Goal: Task Accomplishment & Management: Manage account settings

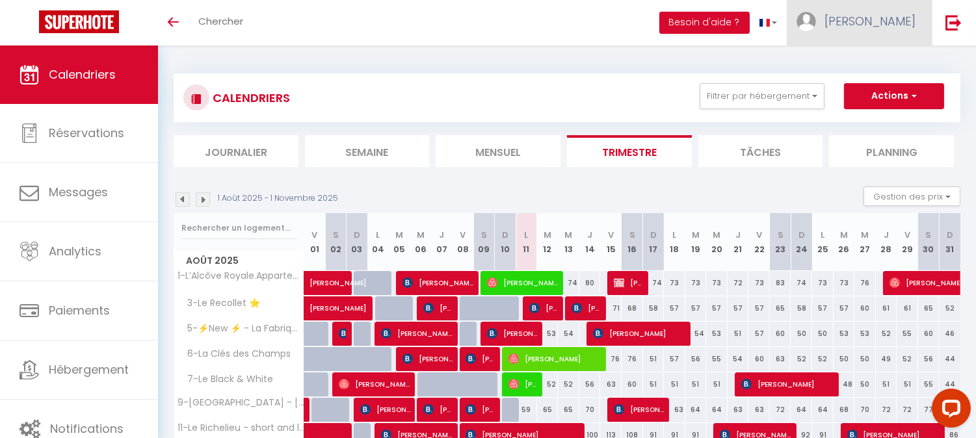
click at [879, 22] on span "[PERSON_NAME]" at bounding box center [869, 21] width 91 height 16
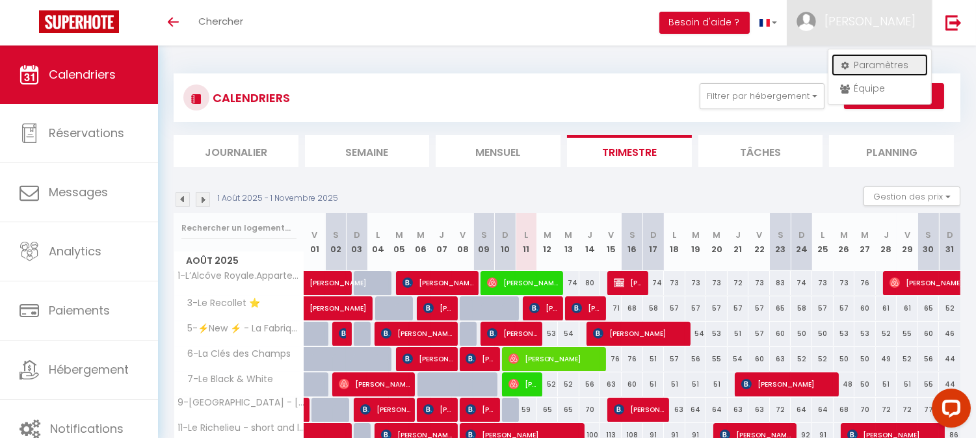
click at [871, 60] on link "Paramètres" at bounding box center [879, 65] width 96 height 22
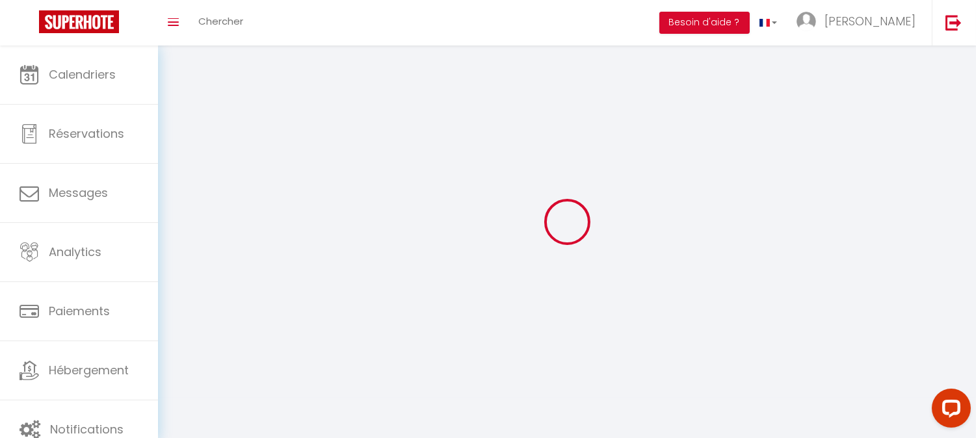
type input "[PERSON_NAME]"
type input "prod'homme"
type input "0755540491"
type input "[STREET_ADDRESS]"
type input "[GEOGRAPHIC_DATA]"
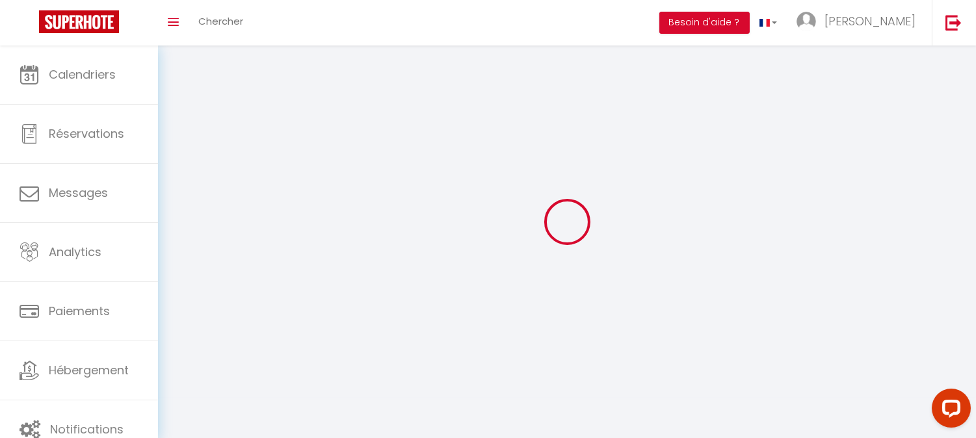
type input "75016"
type input "Epo37cd4qjC9ZeA8M1R2OINu9"
type input "eti8YXb2TEhwCr52IxQKC1KHK"
select select "28"
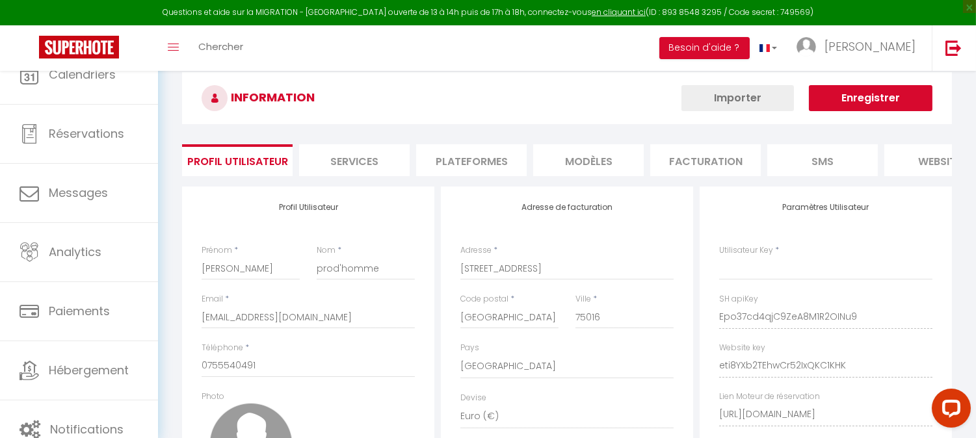
type input "Epo37cd4qjC9ZeA8M1R2OINu9"
type input "eti8YXb2TEhwCr52IxQKC1KHK"
type input "[URL][DOMAIN_NAME]"
select select "fr"
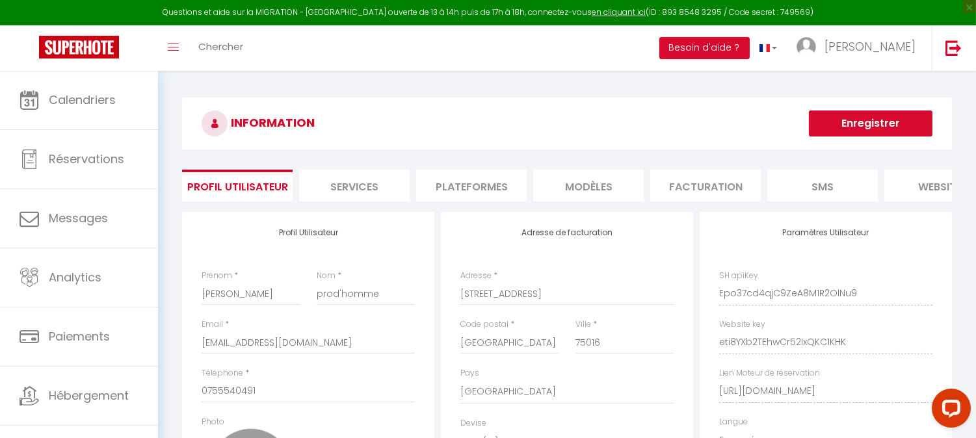
click at [472, 180] on li "Plateformes" at bounding box center [471, 186] width 111 height 32
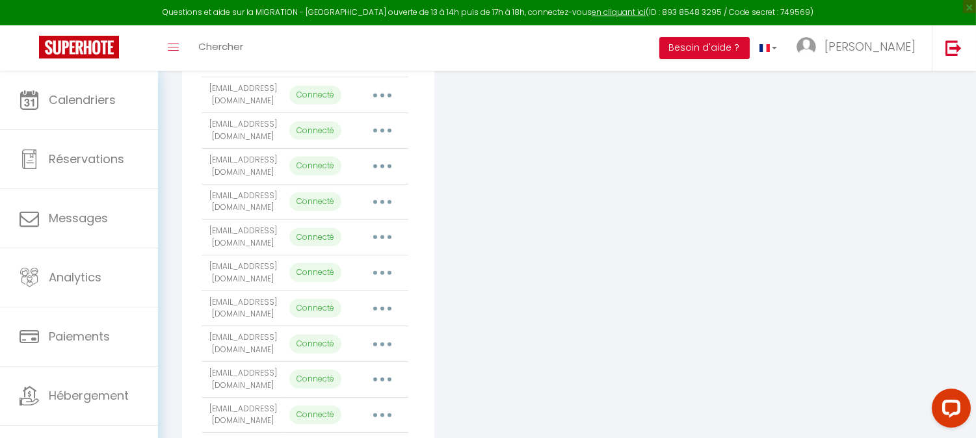
scroll to position [1321, 0]
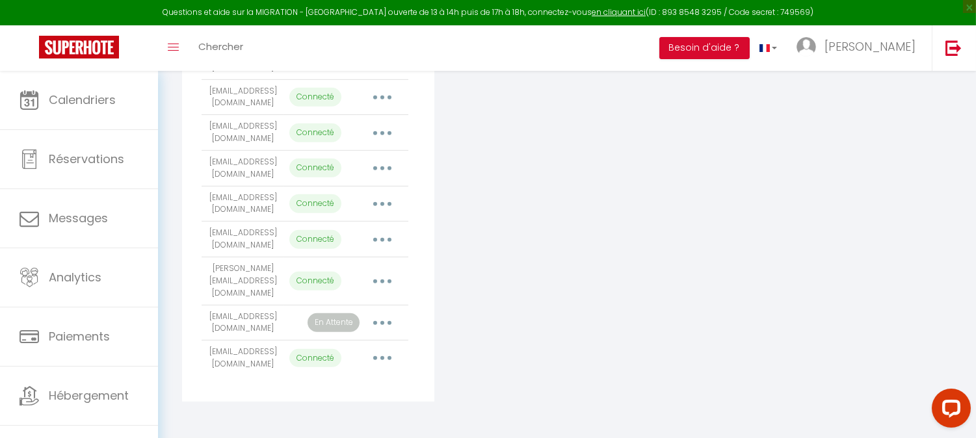
click at [382, 314] on button "button" at bounding box center [382, 323] width 36 height 21
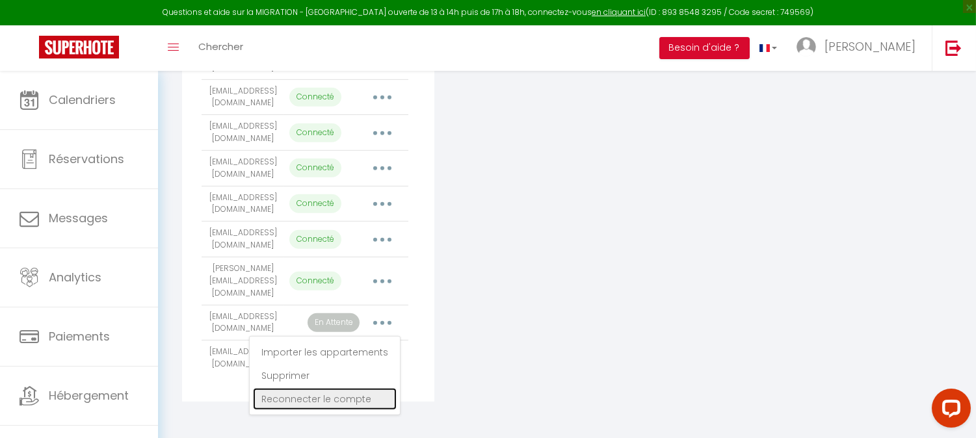
click at [325, 389] on link "Reconnecter le compte" at bounding box center [325, 399] width 144 height 22
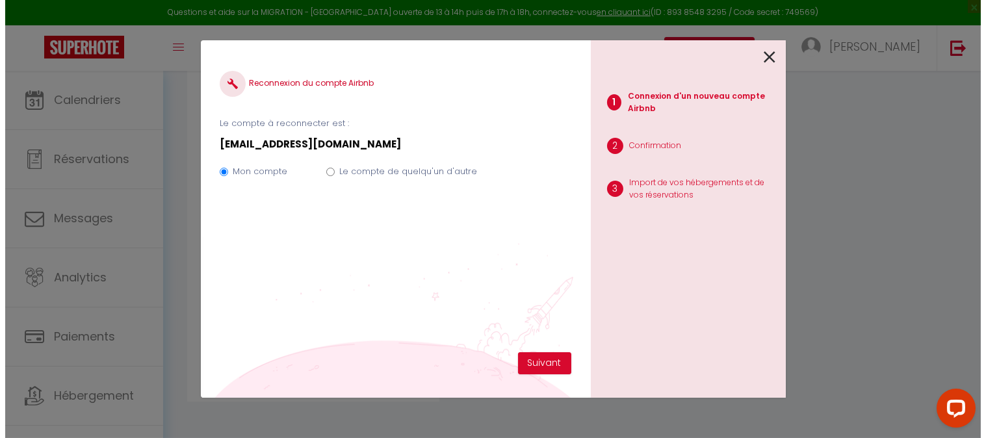
scroll to position [1297, 0]
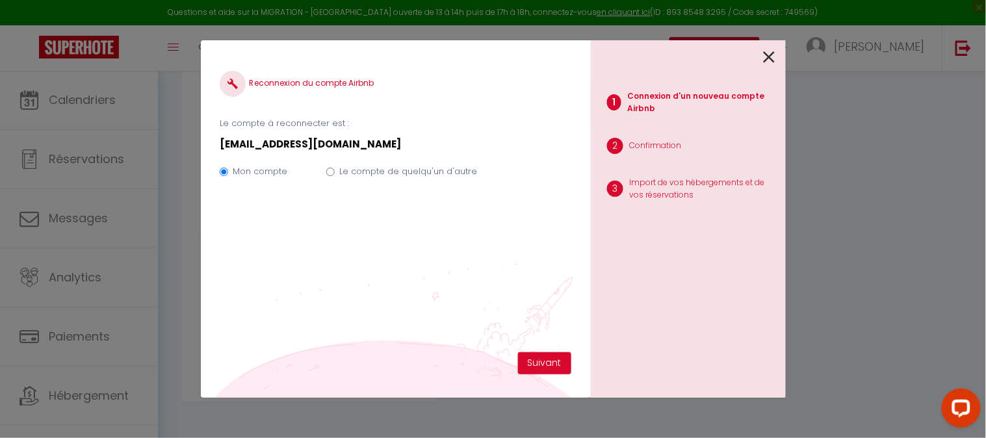
click at [328, 172] on input "Le compte de quelqu'un d'autre" at bounding box center [330, 172] width 8 height 8
radio input "true"
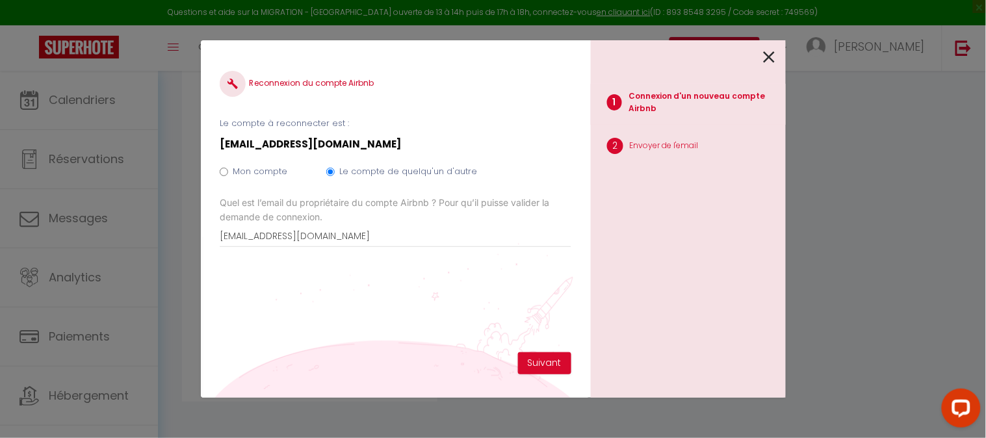
click at [225, 171] on input "Mon compte" at bounding box center [224, 172] width 8 height 8
radio input "true"
radio input "false"
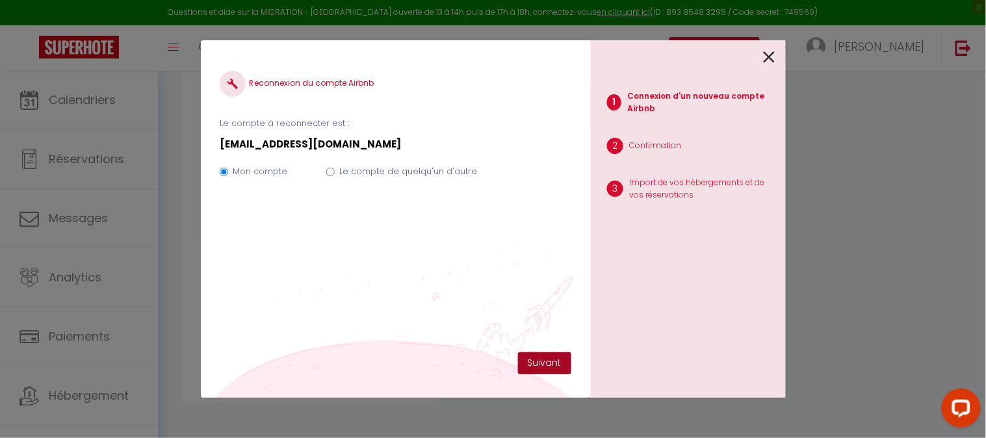
click at [531, 356] on button "Suivant" at bounding box center [544, 363] width 53 height 22
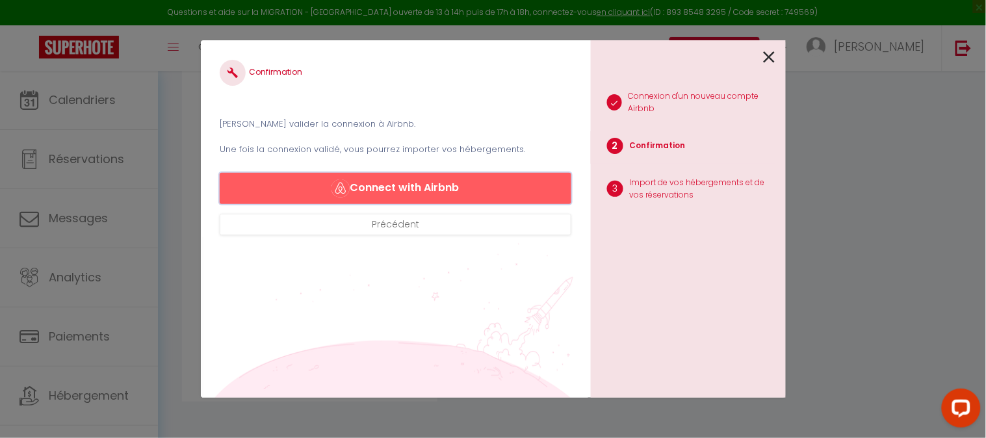
click at [406, 184] on button "Connect with Airbnb" at bounding box center [395, 188] width 351 height 31
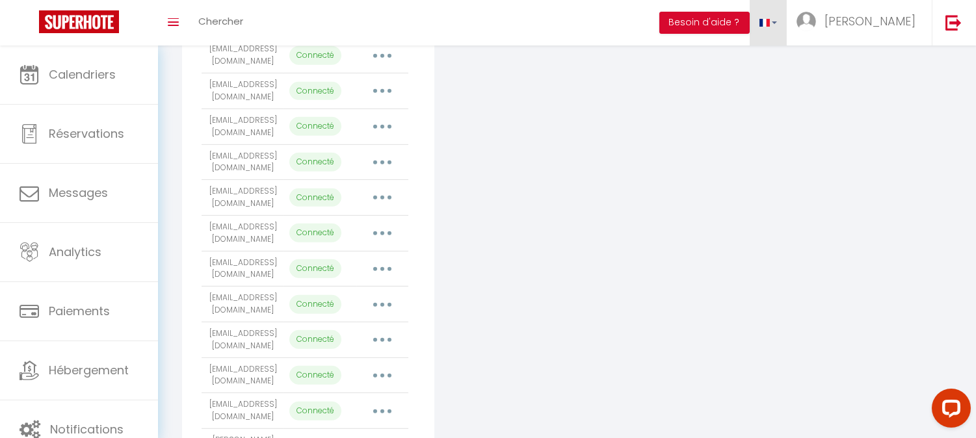
scroll to position [1296, 0]
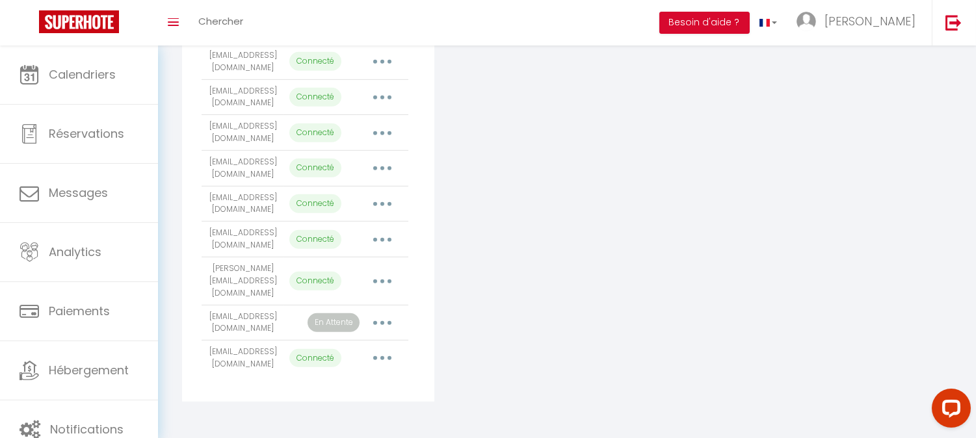
select select "4874"
select select "4876"
select select "4877"
select select "6047"
select select "8548"
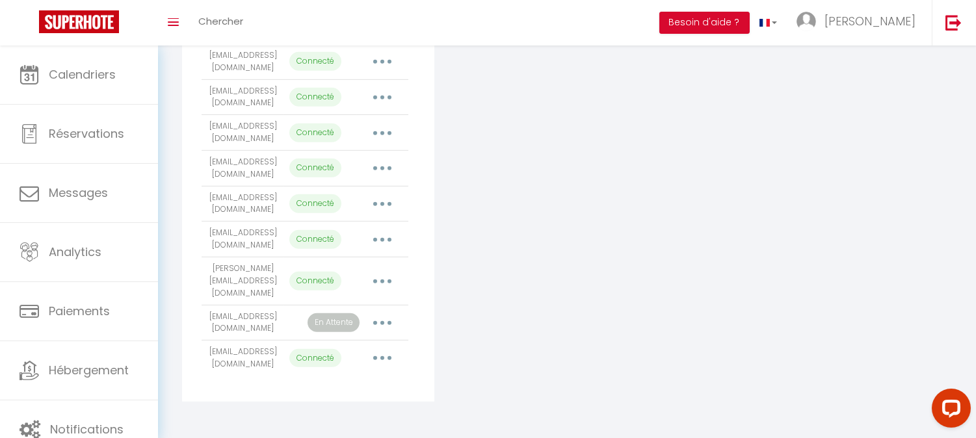
select select "8861"
select select "9249"
select select "11411"
select select "13318"
select select "17972"
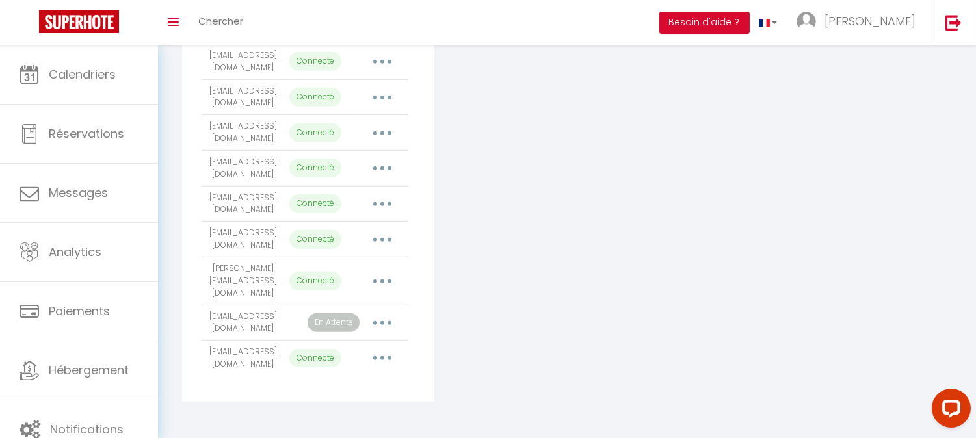
select select "22231"
select select "18631"
select select "22491"
select select "27940"
select select "30034"
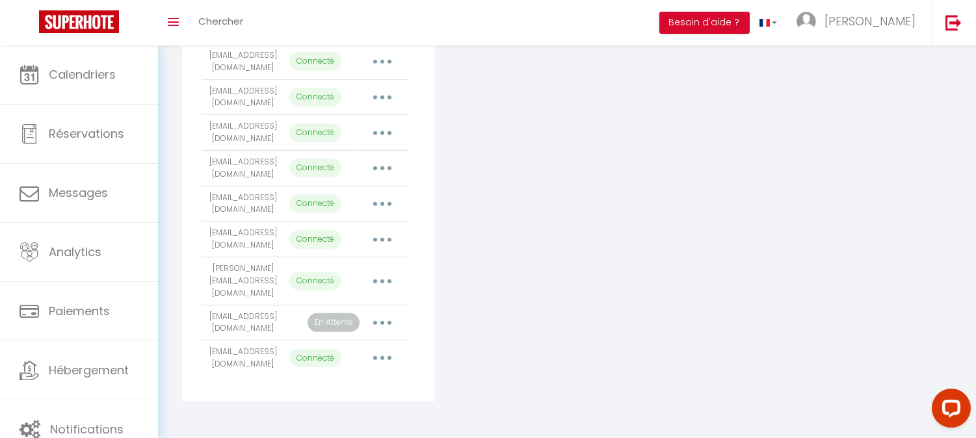
select select "30035"
select select "31630"
select select "31631"
select select "31632"
select select "31681"
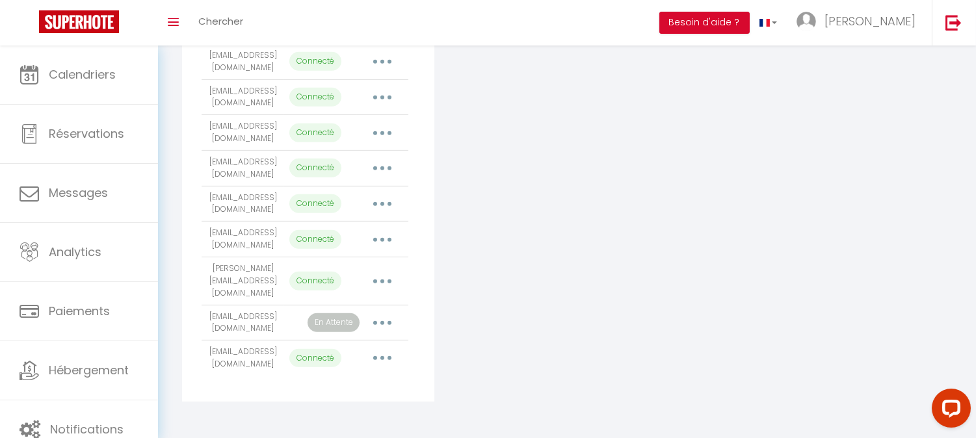
select select "31682"
select select "31683"
select select "31684"
select select "34415"
select select "37410"
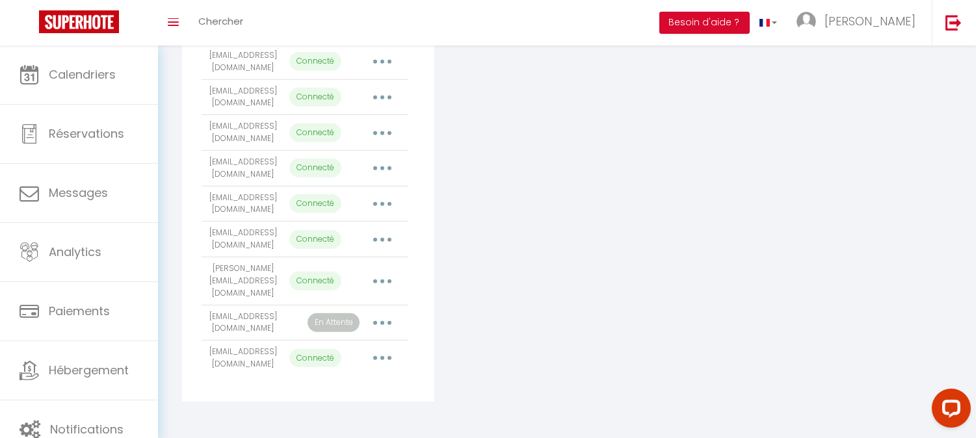
select select "66203"
select select "44107"
select select "50678"
select select "57233"
select select "61009"
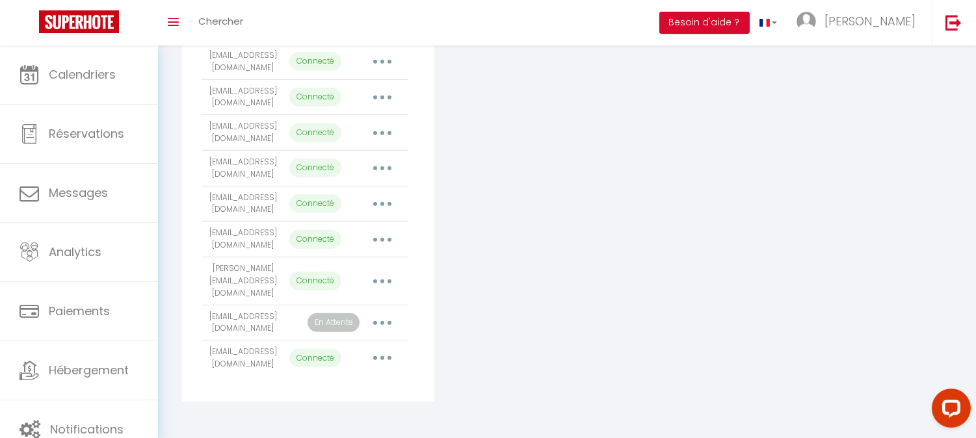
select select "4865"
select select "4868"
select select "4869"
select select
select select "6015"
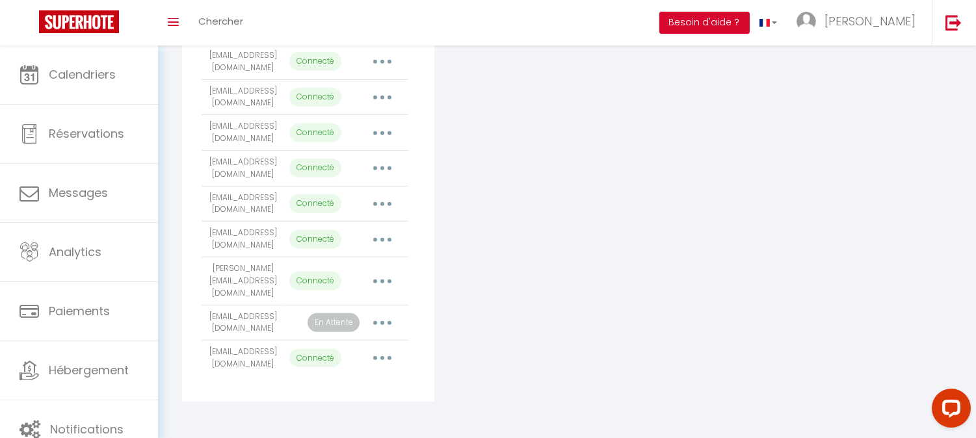
select select "4866"
select select "10641"
select select "4873"
select select "24668"
select select "66400"
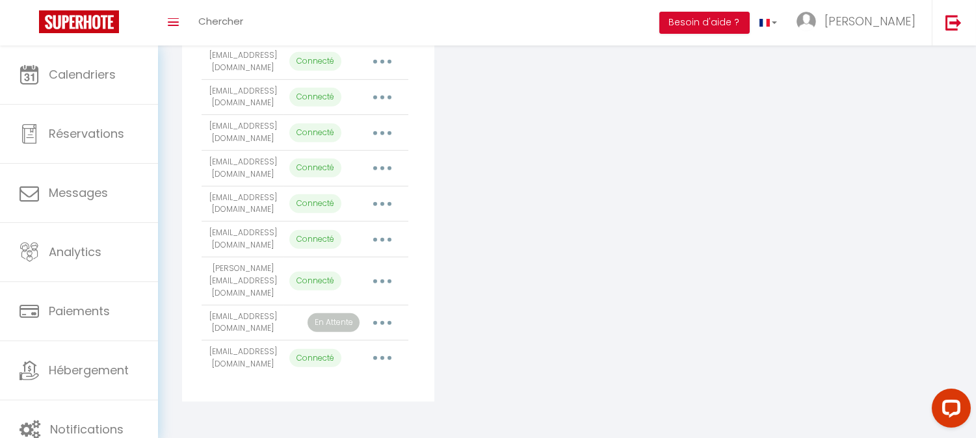
select select "70180"
select select "73051"
select select "73495"
select select "5207"
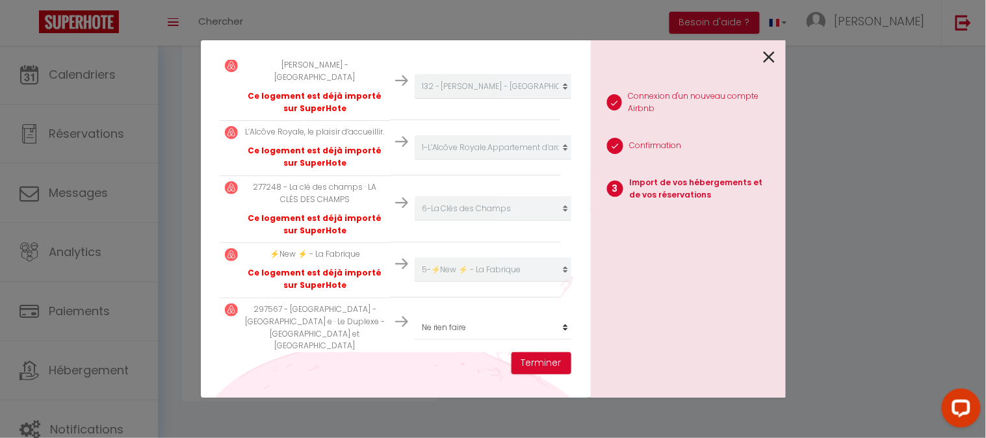
scroll to position [1961, 0]
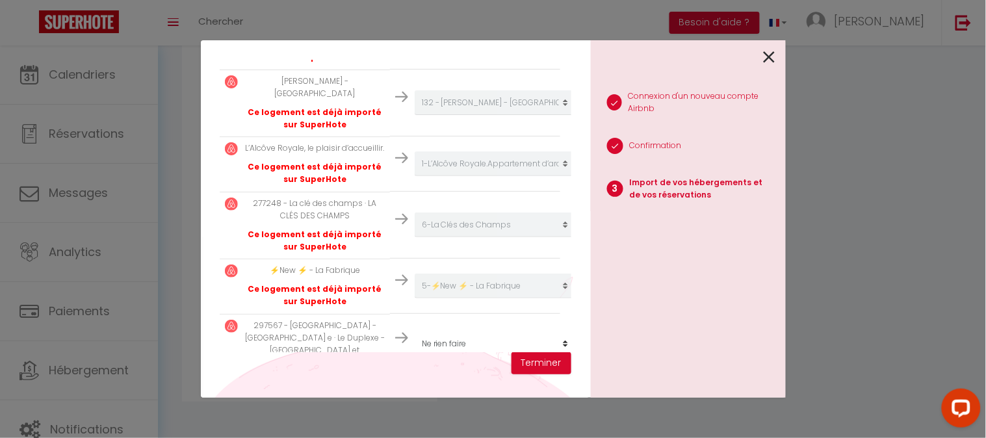
select select "4872"
click at [536, 364] on button "Terminer" at bounding box center [542, 363] width 60 height 22
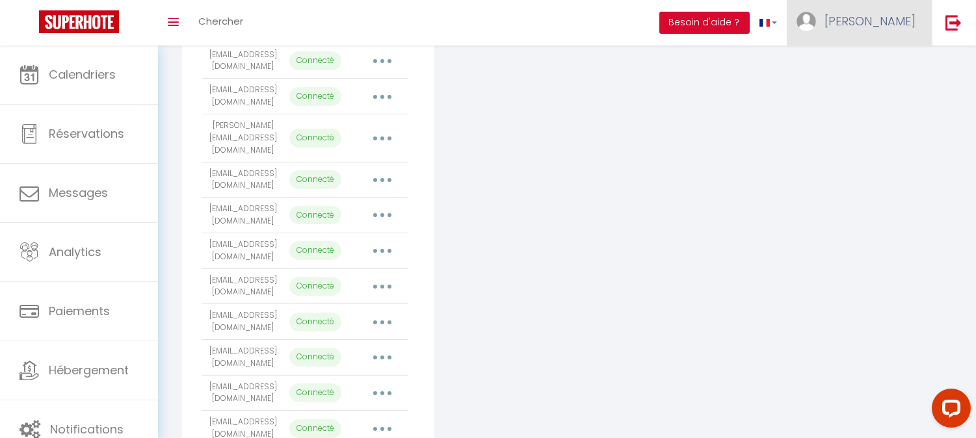
scroll to position [1107, 0]
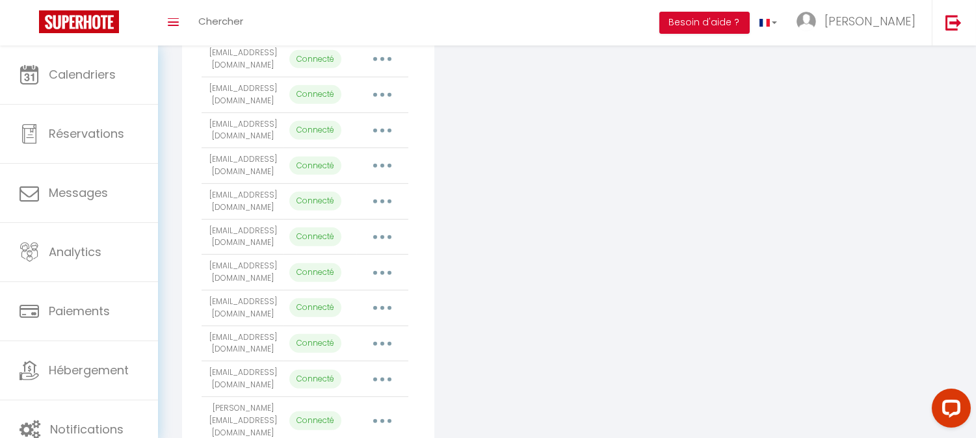
click at [380, 203] on icon "button" at bounding box center [382, 202] width 4 height 4
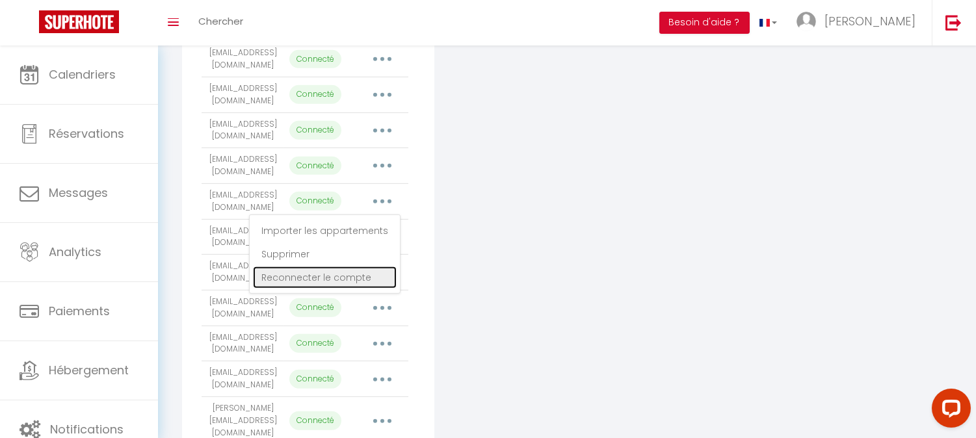
click at [356, 289] on link "Reconnecter le compte" at bounding box center [325, 278] width 144 height 22
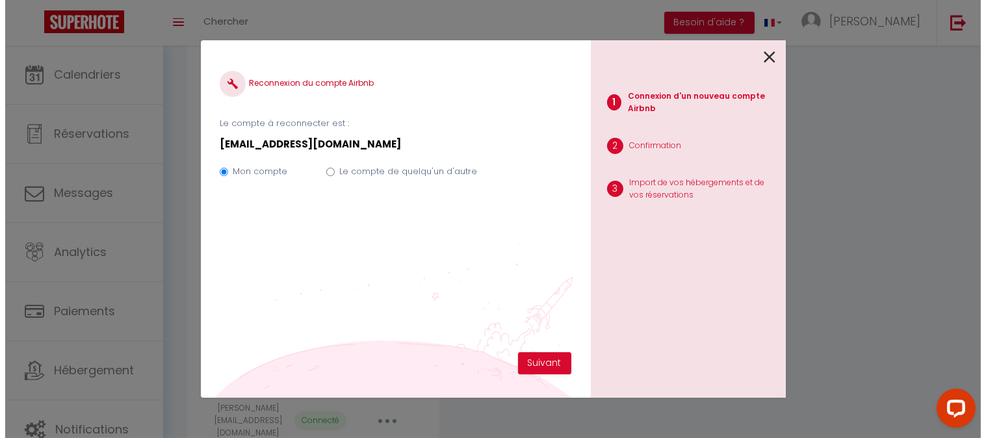
scroll to position [1095, 0]
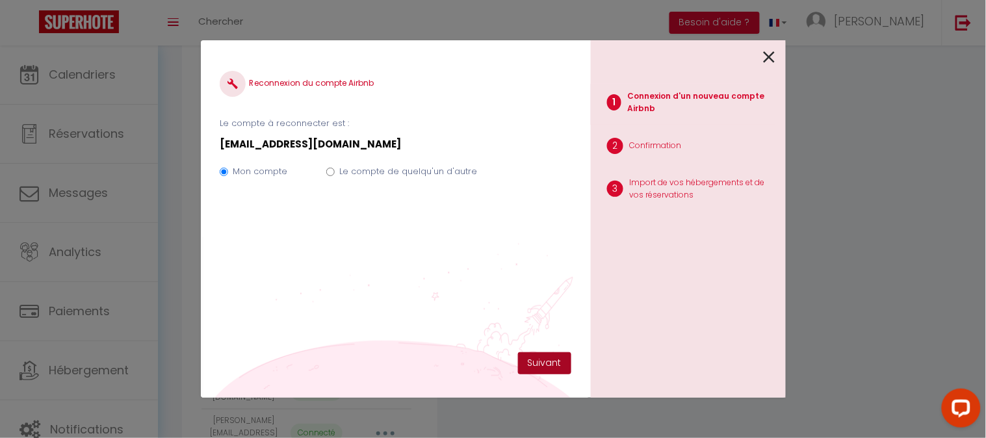
click at [535, 360] on button "Suivant" at bounding box center [544, 363] width 53 height 22
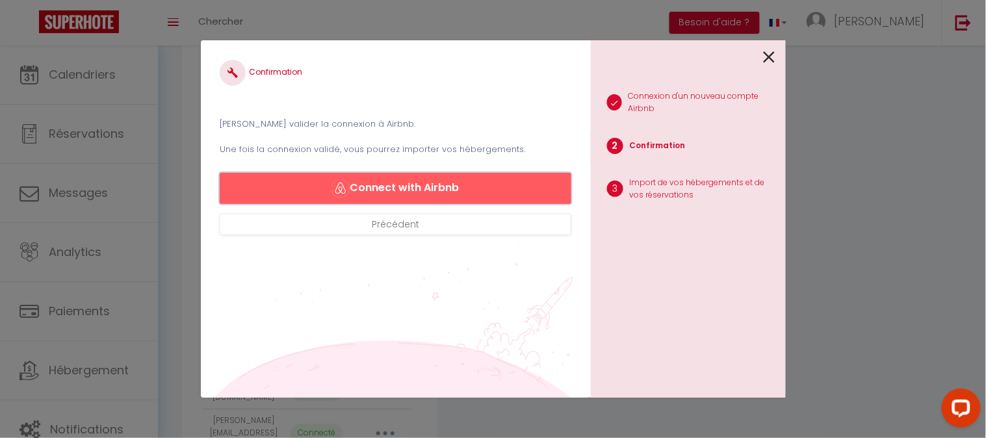
click at [439, 183] on button "Connect with Airbnb" at bounding box center [395, 188] width 351 height 31
click at [400, 187] on button "Connect with Airbnb" at bounding box center [395, 188] width 351 height 31
click at [768, 57] on icon at bounding box center [770, 57] width 12 height 20
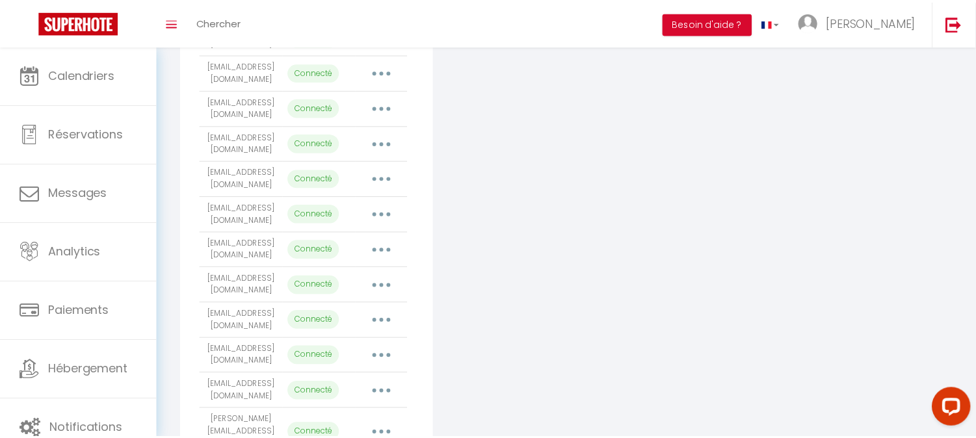
scroll to position [1107, 0]
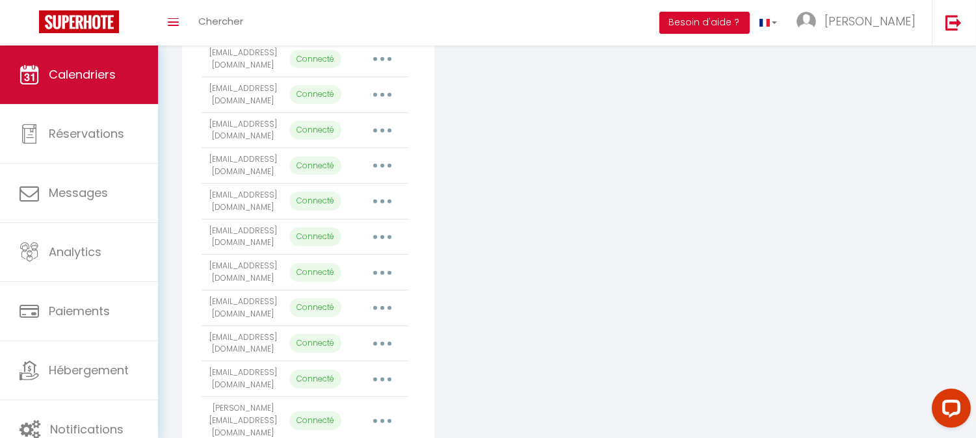
click at [56, 72] on span "Calendriers" at bounding box center [82, 74] width 67 height 16
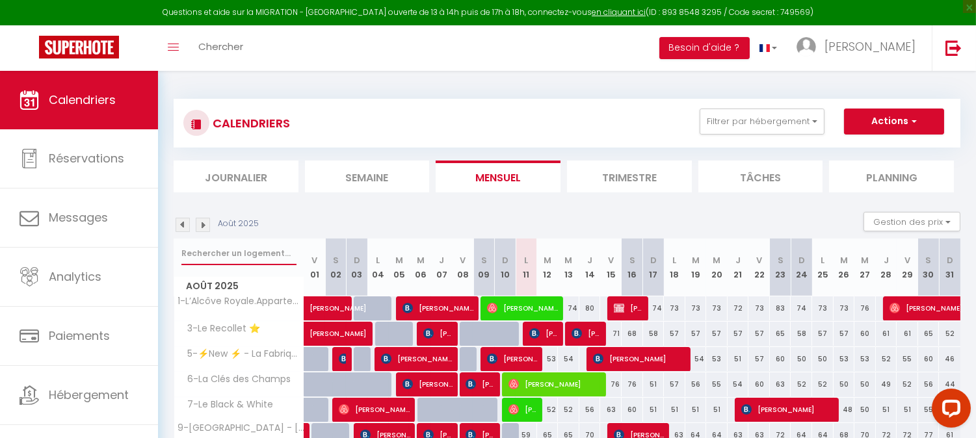
click at [220, 255] on input "text" at bounding box center [238, 253] width 115 height 23
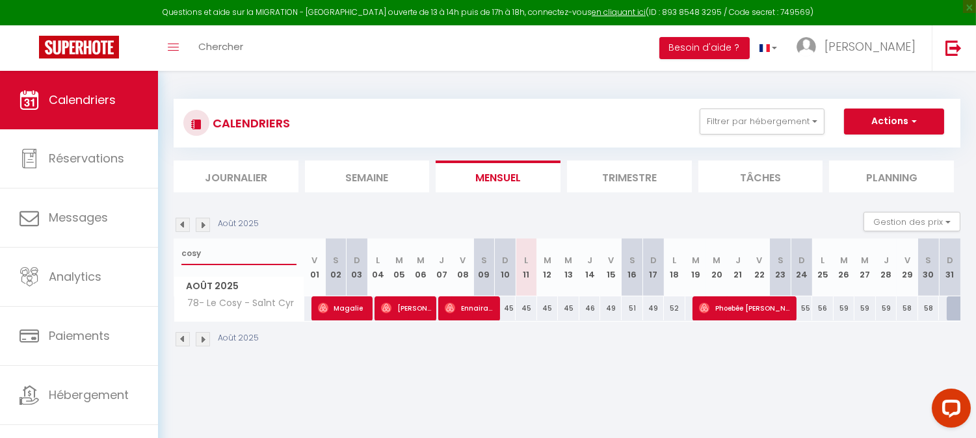
click at [186, 251] on input "cosy" at bounding box center [238, 253] width 115 height 23
type input "lazare"
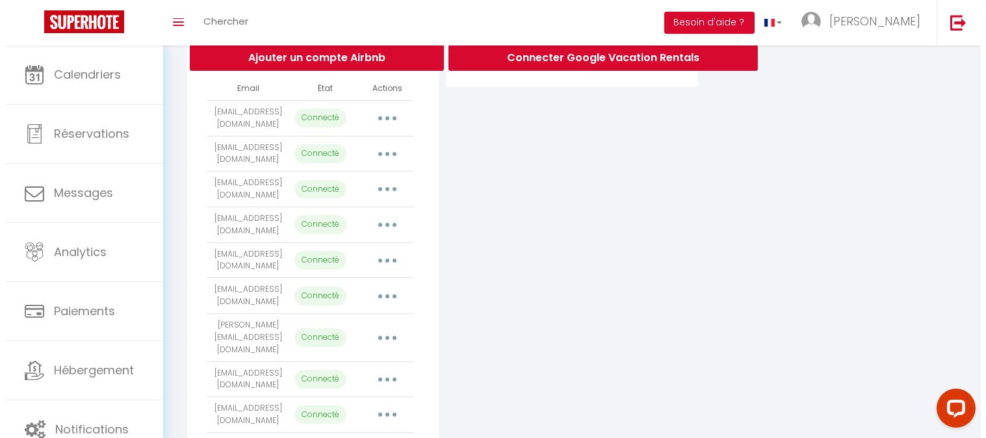
scroll to position [286, 0]
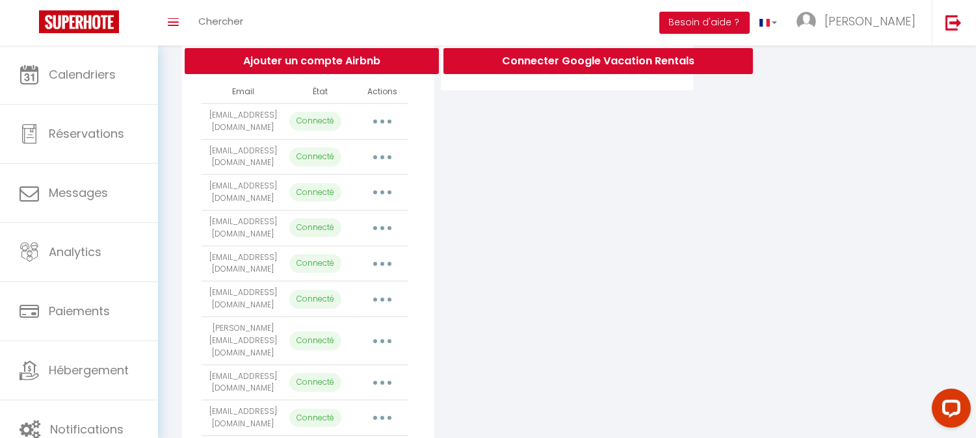
select select "4874"
select select "4876"
select select "4877"
select select "6047"
select select "8548"
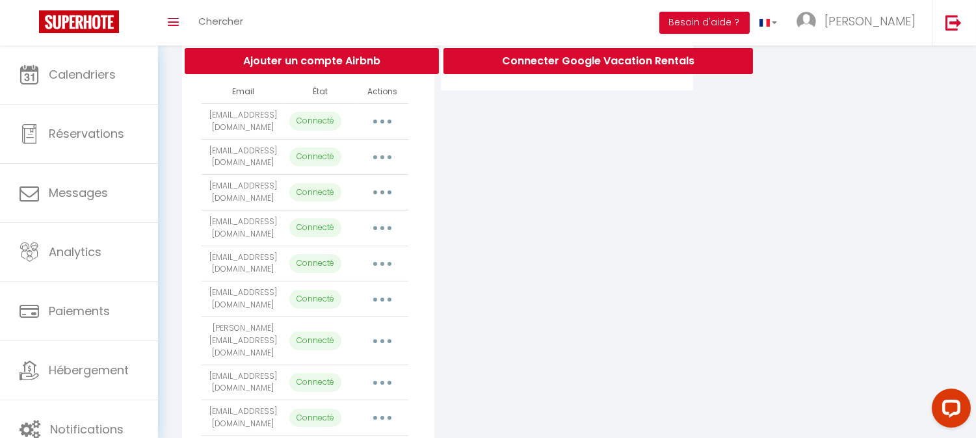
select select "8861"
select select "9249"
select select "11411"
select select "13318"
select select "17972"
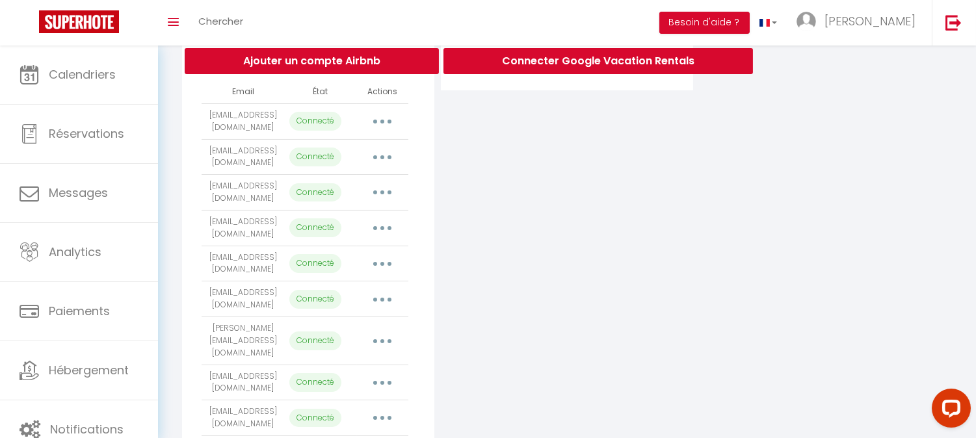
select select "22231"
select select "18631"
select select "22491"
select select "27940"
select select "30034"
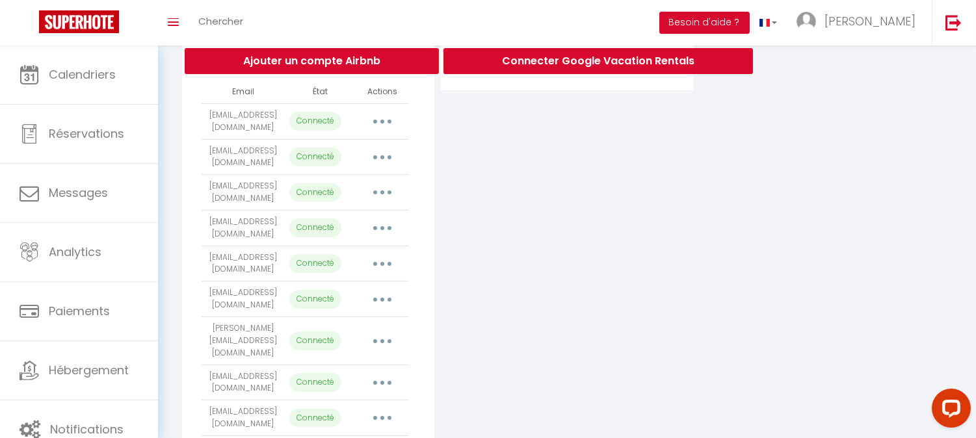
select select "30035"
select select "31630"
select select "31631"
select select "31632"
select select "31681"
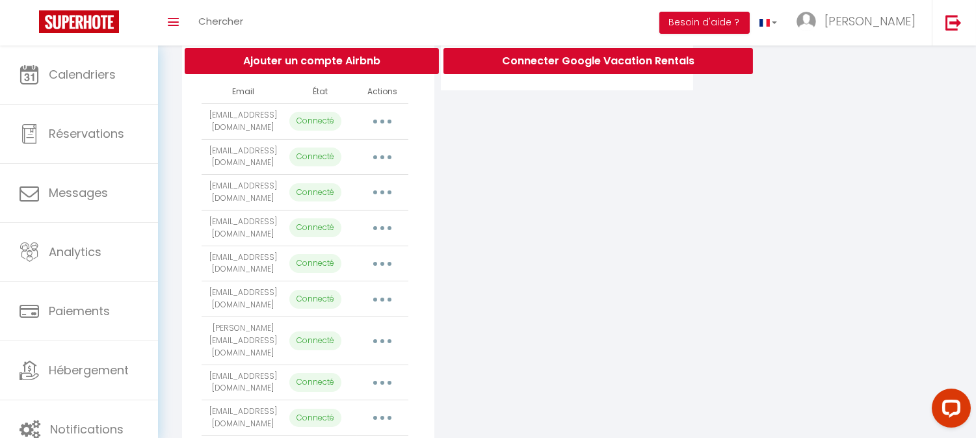
select select "31682"
select select "31683"
select select "31684"
select select "34415"
select select "37410"
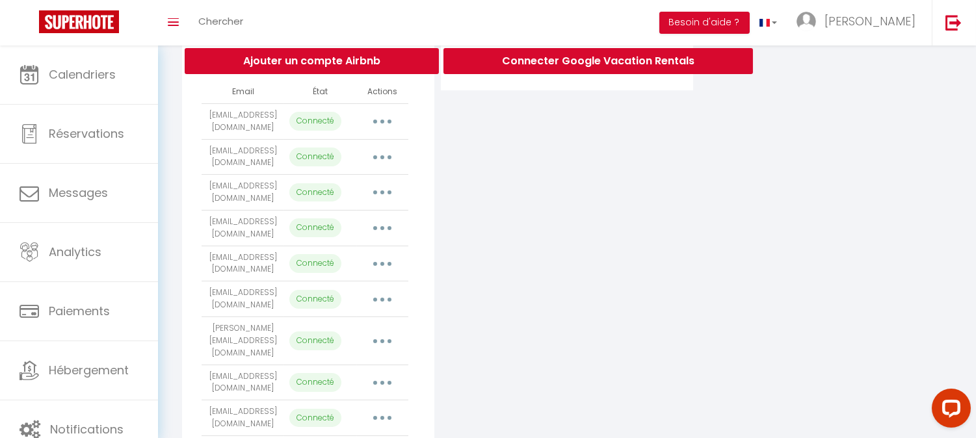
select select "66203"
select select "44107"
select select "50678"
select select "57233"
select select "61009"
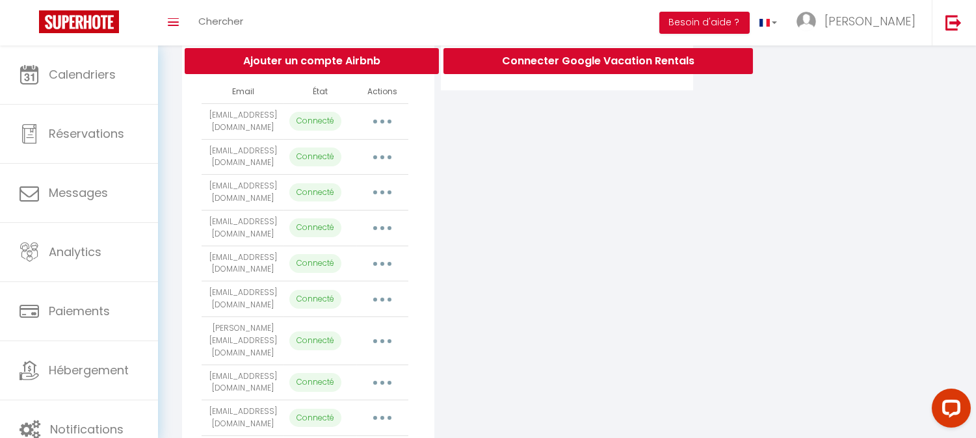
select select "4865"
select select "4868"
select select "4869"
select select
select select "6015"
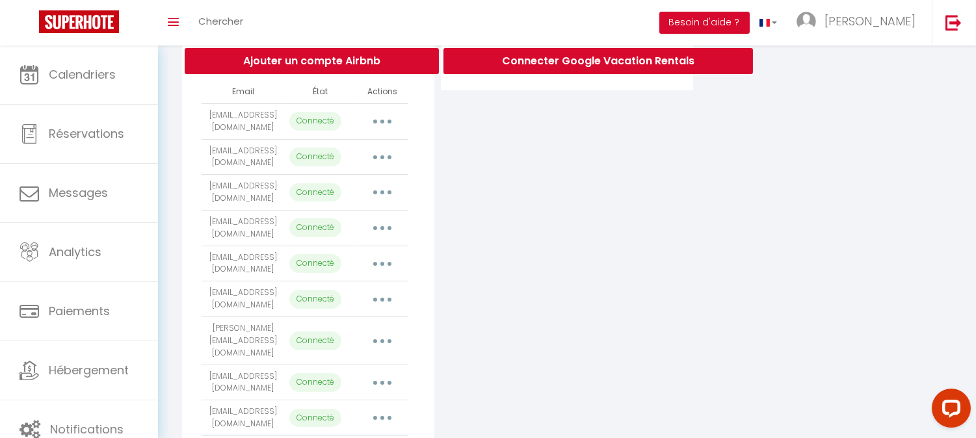
select select "4866"
select select "10641"
select select "4873"
select select "24668"
select select "66400"
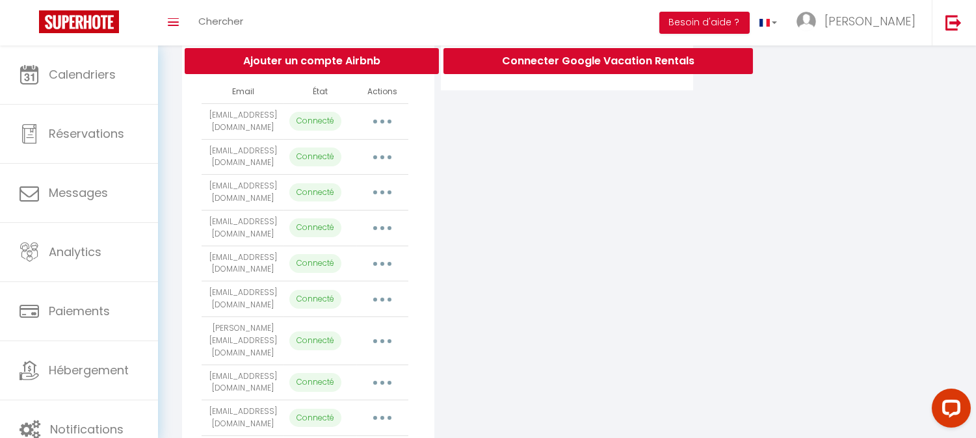
select select "70180"
select select "73051"
select select "73495"
select select "5207"
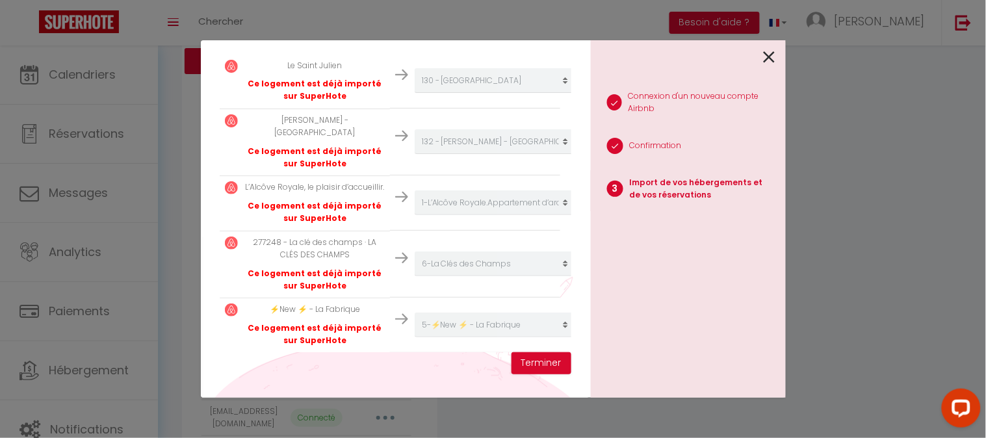
scroll to position [1938, 0]
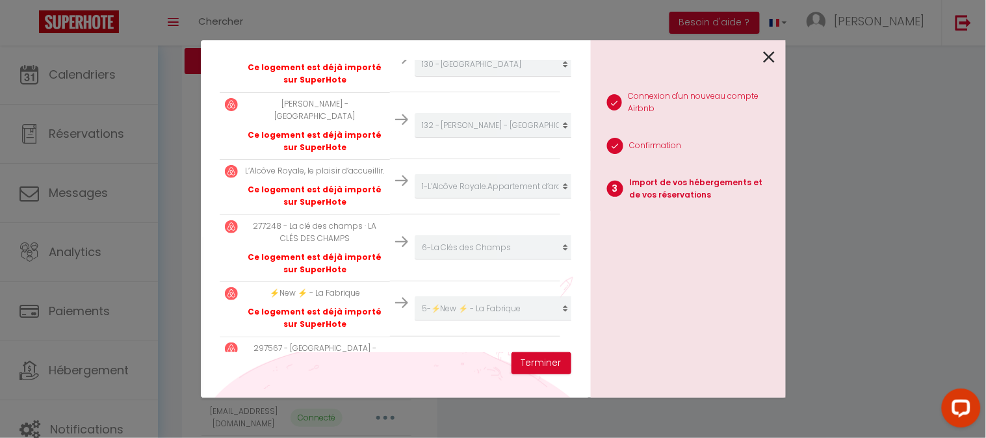
select select "4872"
click at [544, 361] on button "Terminer" at bounding box center [542, 363] width 60 height 22
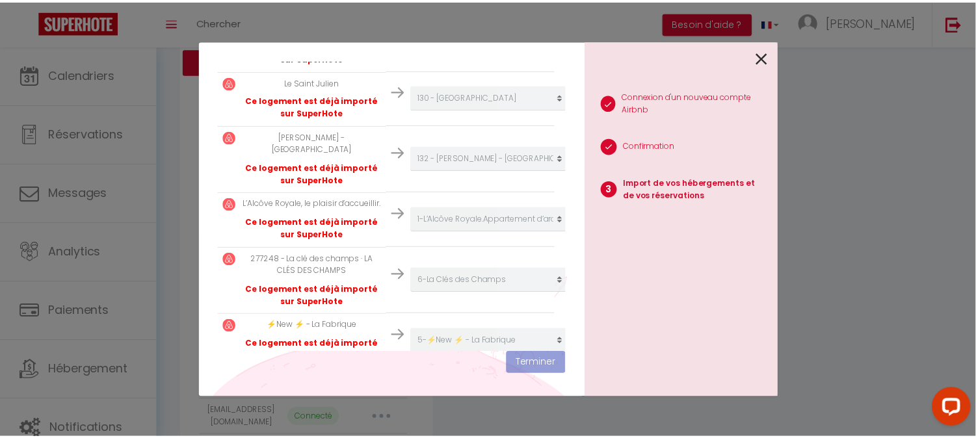
scroll to position [1971, 0]
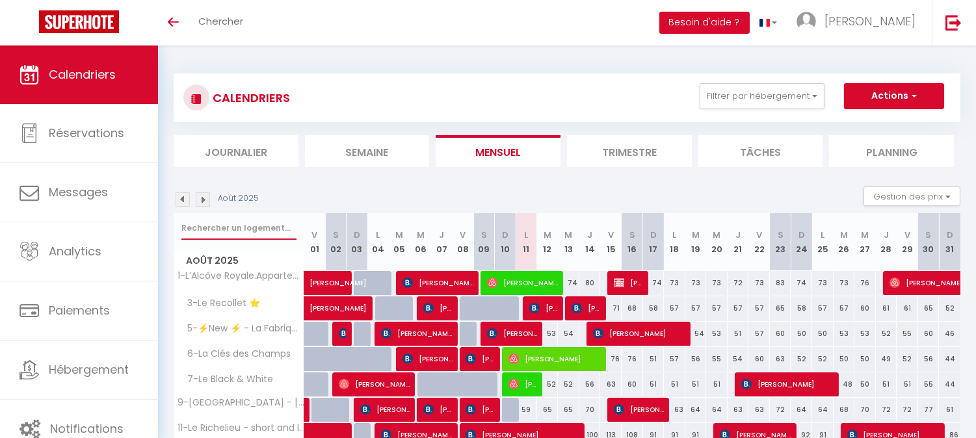
click at [221, 226] on input "text" at bounding box center [238, 227] width 115 height 23
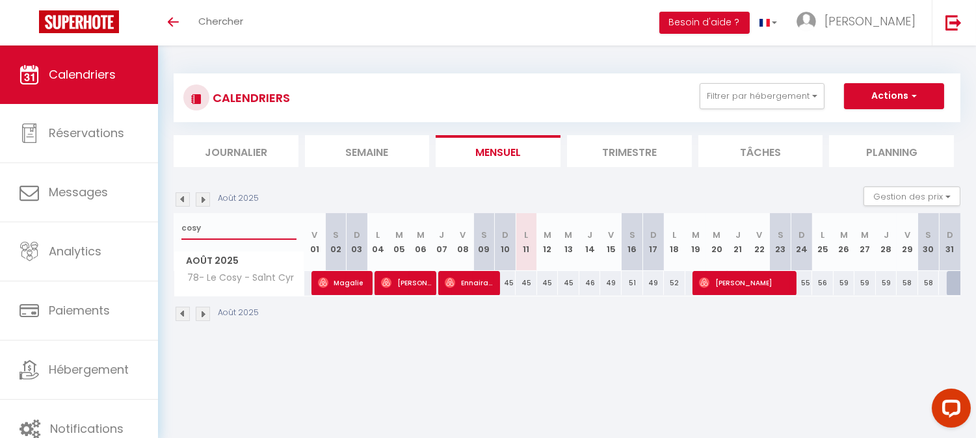
click at [190, 228] on input "cosy" at bounding box center [238, 227] width 115 height 23
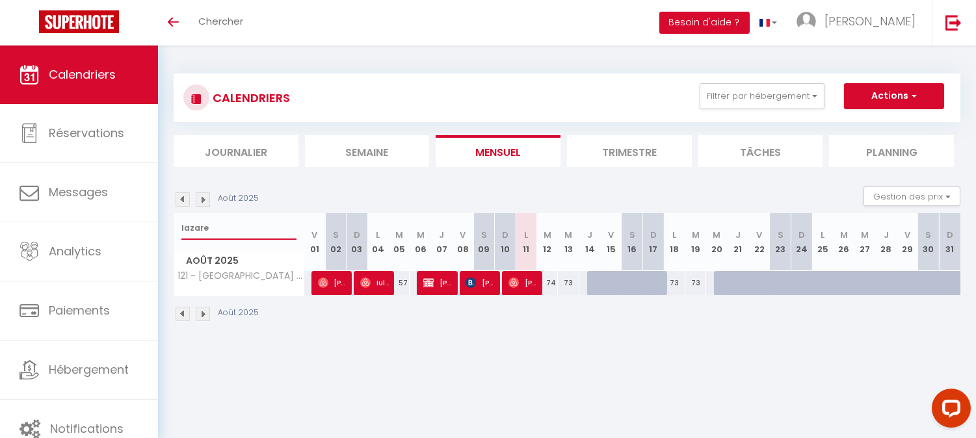
click at [184, 222] on input "lazare" at bounding box center [238, 227] width 115 height 23
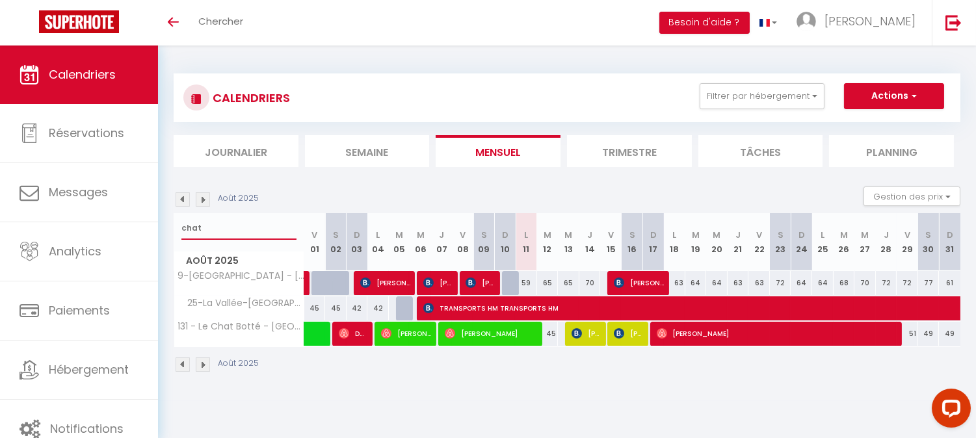
click at [184, 222] on input "chat" at bounding box center [238, 227] width 115 height 23
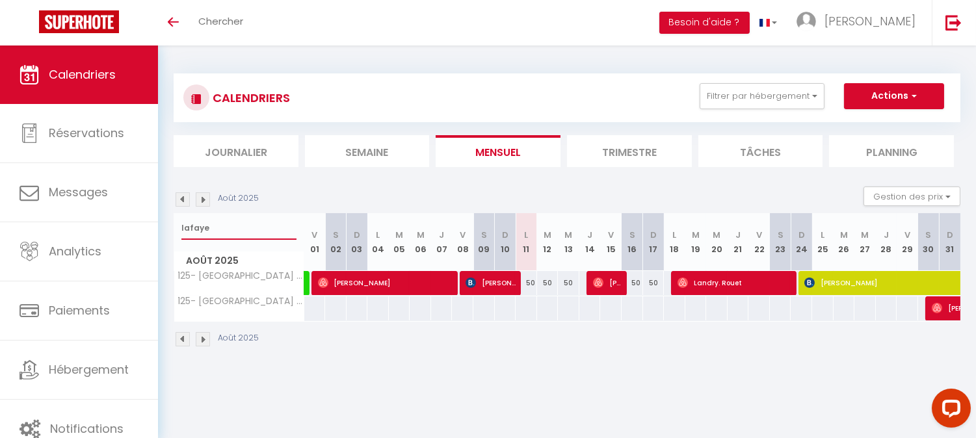
type input "lafaye"
click at [944, 311] on span "[PERSON_NAME]" at bounding box center [961, 308] width 60 height 25
select select "OK"
select select "0"
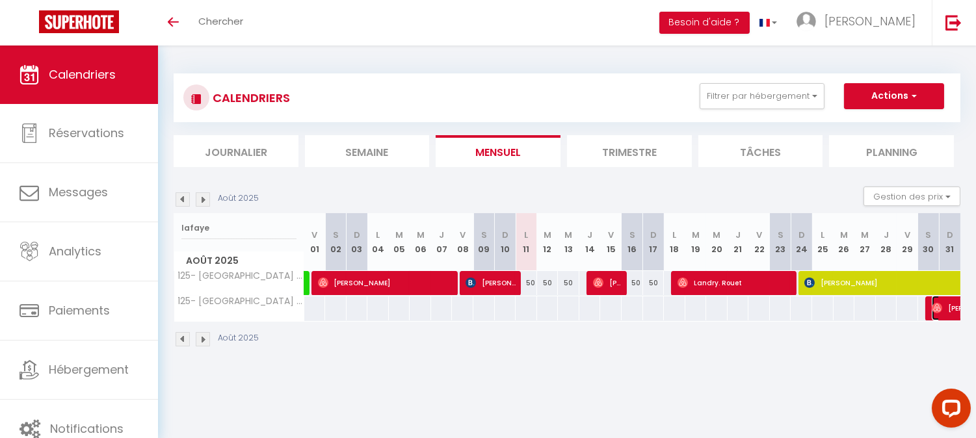
select select "0"
select select "1"
select select
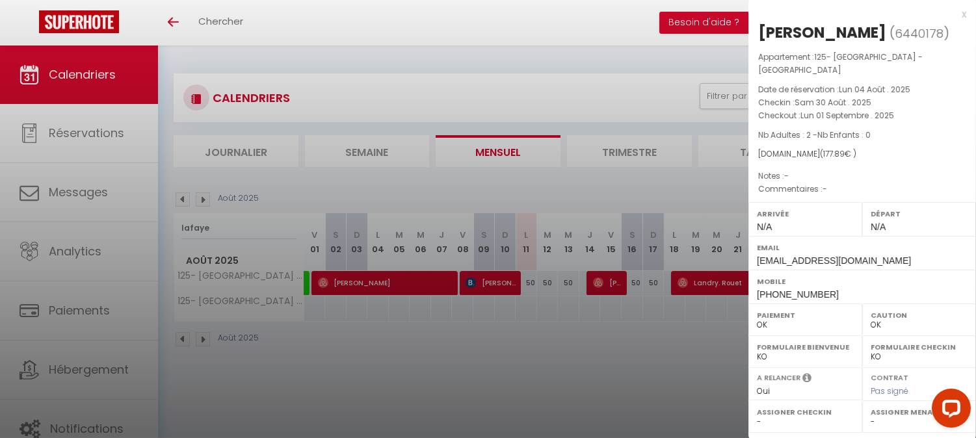
click at [686, 166] on div at bounding box center [488, 219] width 976 height 438
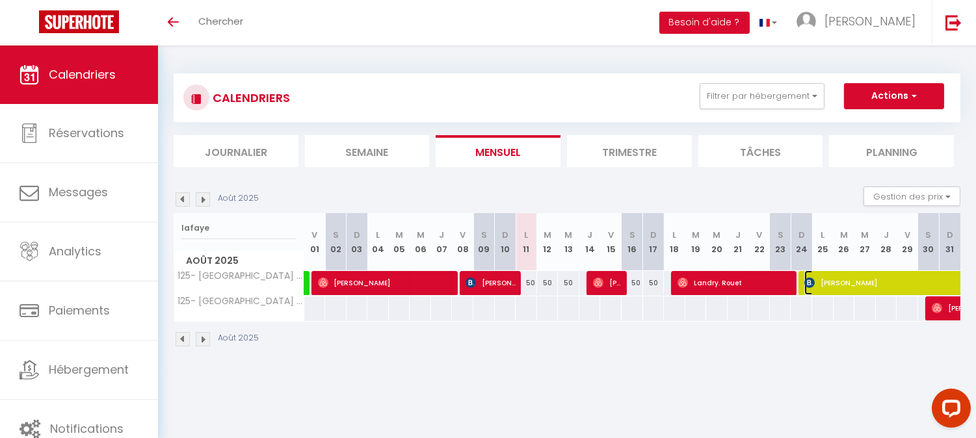
click at [848, 278] on span "[PERSON_NAME]" at bounding box center [983, 282] width 359 height 25
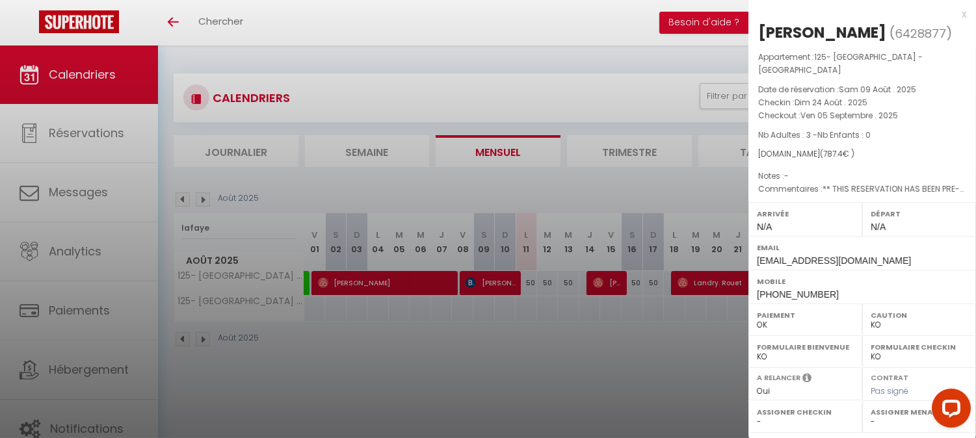
click at [666, 194] on div at bounding box center [488, 219] width 976 height 438
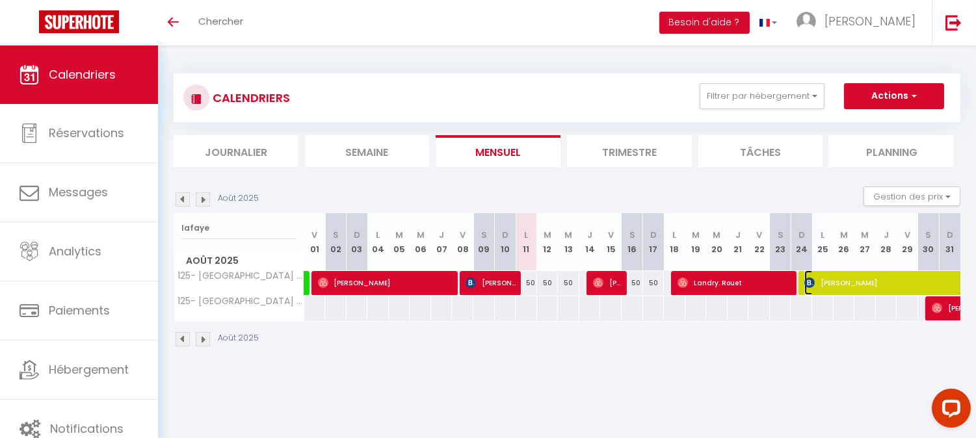
click at [879, 283] on span "[PERSON_NAME]" at bounding box center [983, 282] width 359 height 25
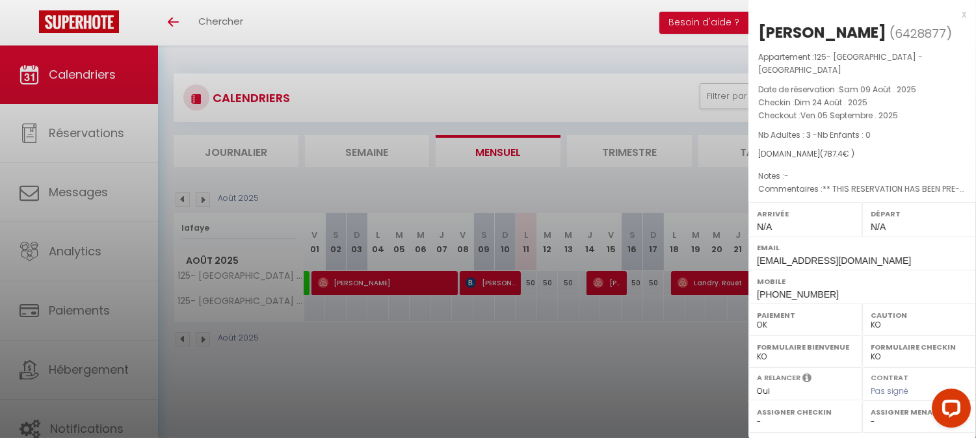
click at [651, 183] on div at bounding box center [488, 219] width 976 height 438
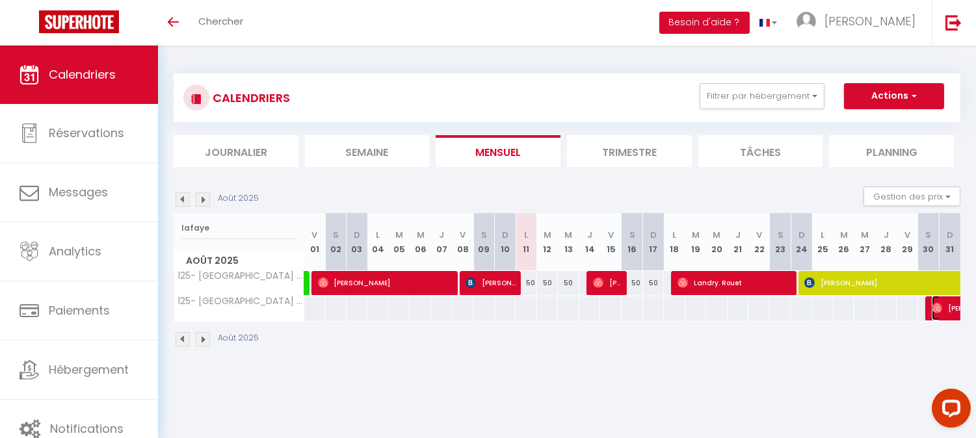
click at [943, 307] on span "[PERSON_NAME]" at bounding box center [961, 308] width 60 height 25
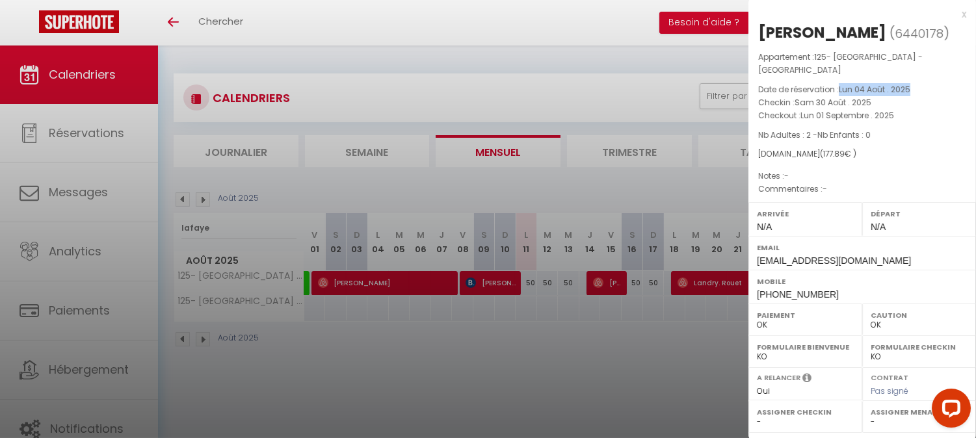
drag, startPoint x: 840, startPoint y: 98, endPoint x: 913, endPoint y: 101, distance: 72.9
click at [913, 96] on p "Date de réservation : [DATE]" at bounding box center [862, 89] width 208 height 13
click at [637, 94] on div at bounding box center [488, 219] width 976 height 438
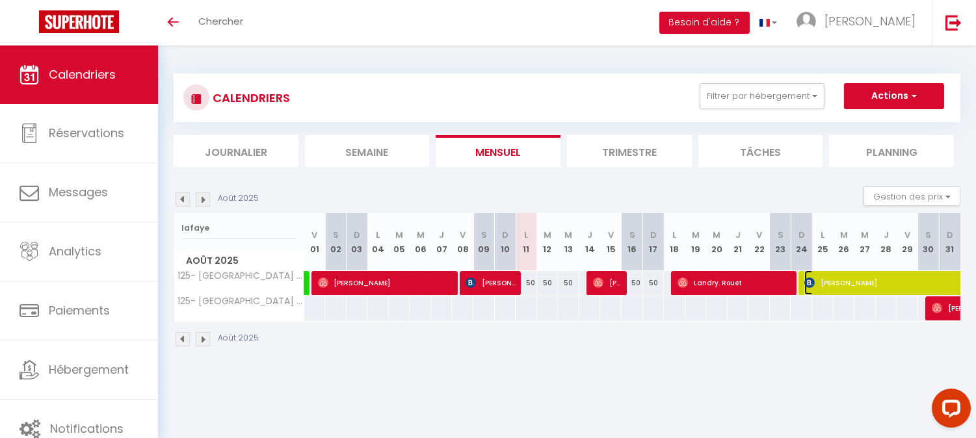
click at [918, 281] on span "[PERSON_NAME]" at bounding box center [983, 282] width 359 height 25
select select "KO"
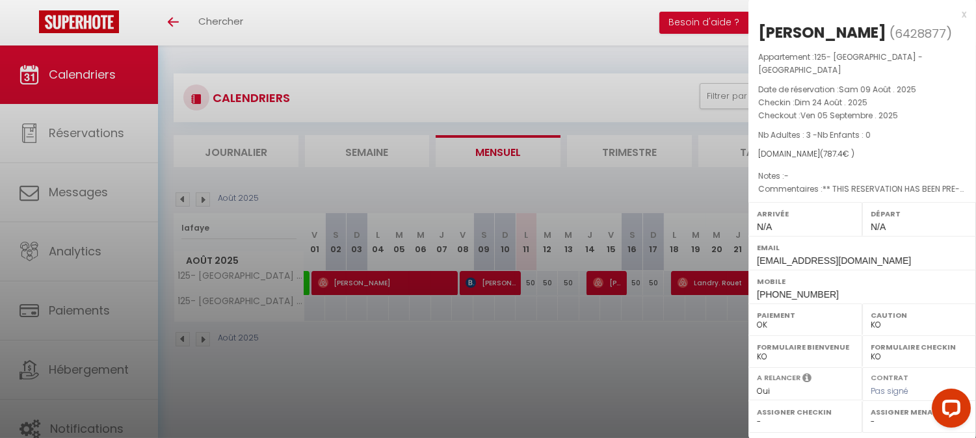
click at [686, 204] on div at bounding box center [488, 219] width 976 height 438
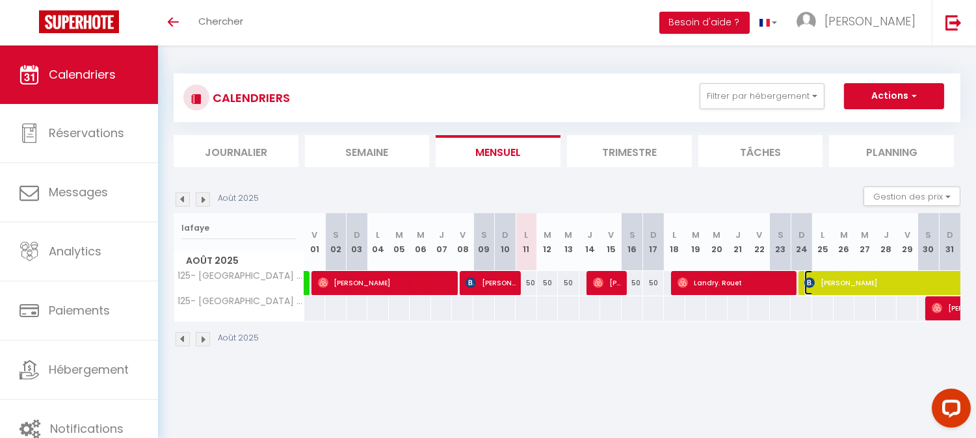
click at [827, 276] on span "[PERSON_NAME]" at bounding box center [983, 282] width 359 height 25
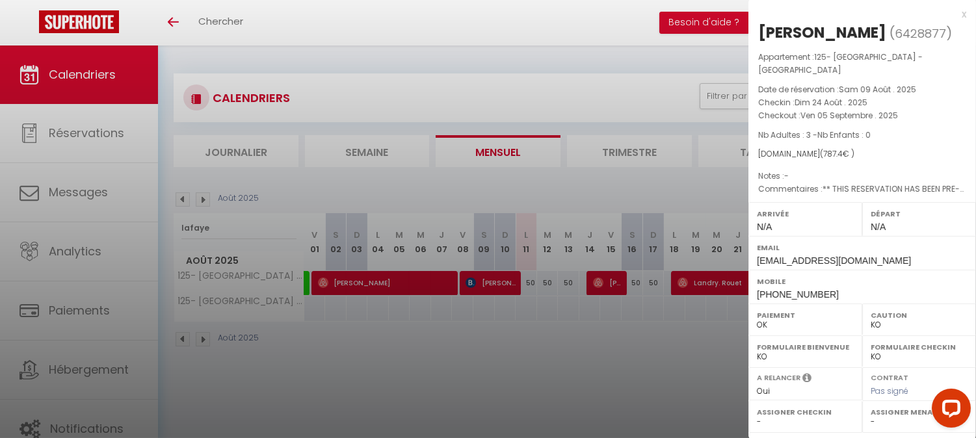
click at [187, 228] on div at bounding box center [488, 219] width 976 height 438
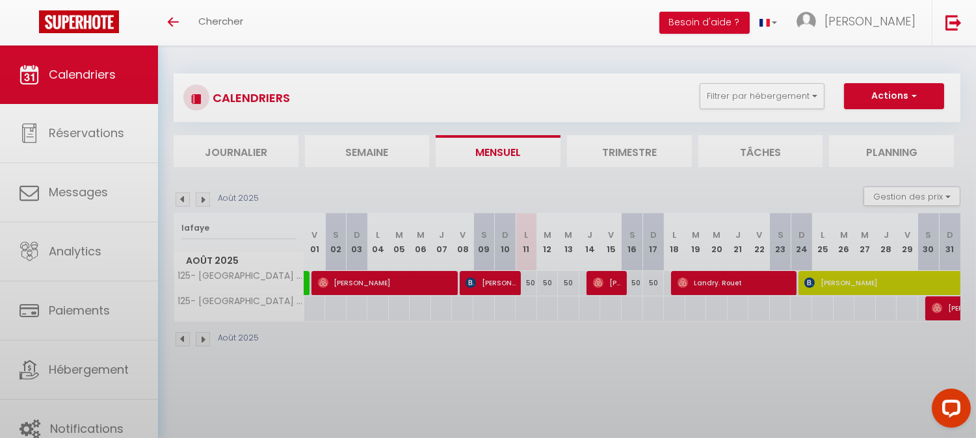
click at [187, 228] on div at bounding box center [488, 219] width 976 height 438
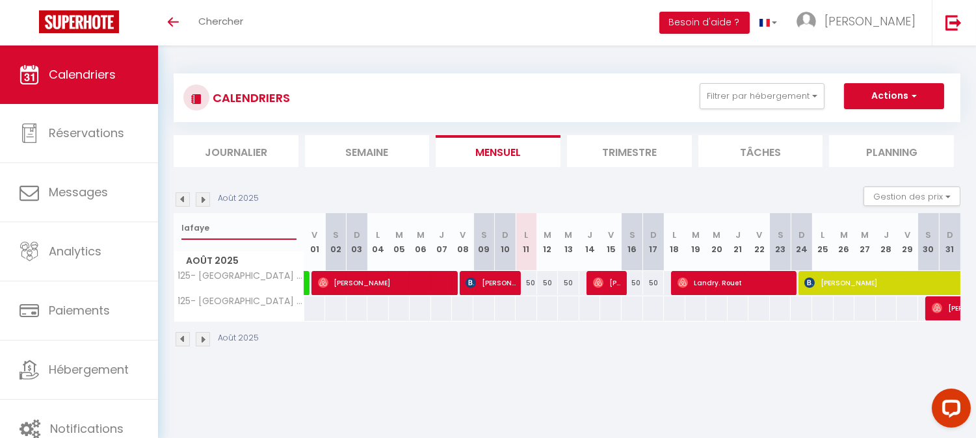
click at [192, 225] on input "lafaye" at bounding box center [238, 227] width 115 height 23
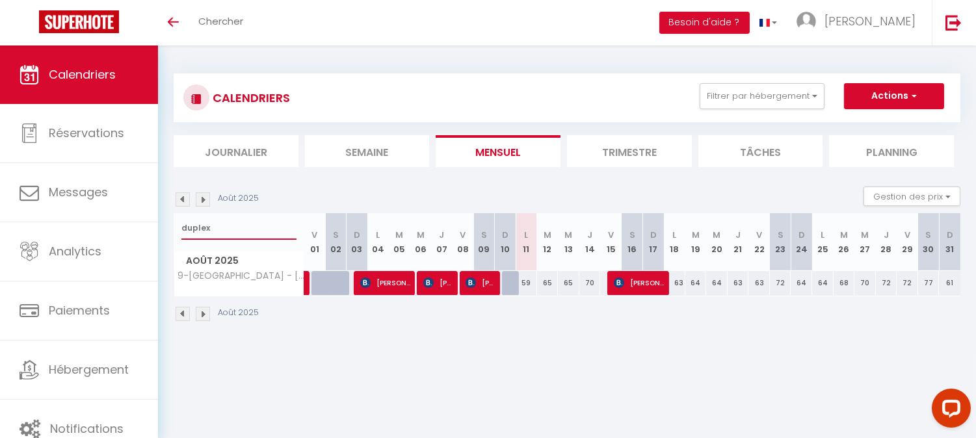
type input "duplex"
click at [917, 96] on button "Actions" at bounding box center [894, 96] width 100 height 26
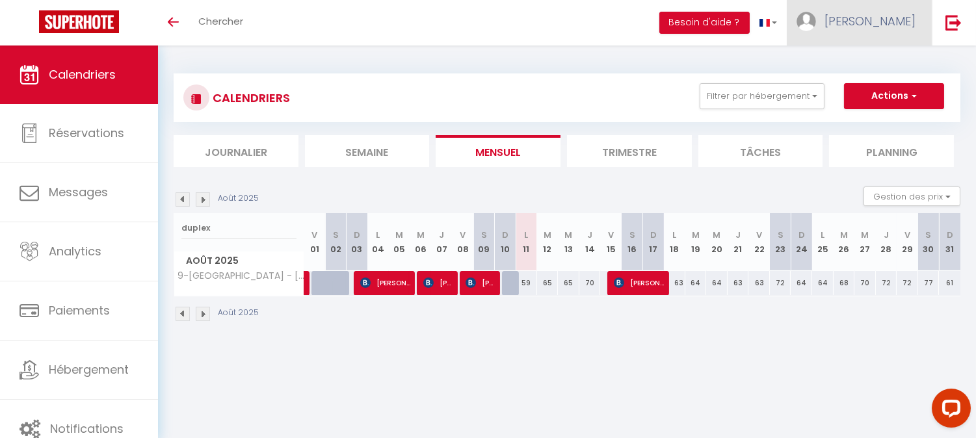
click at [885, 18] on span "[PERSON_NAME]" at bounding box center [869, 21] width 91 height 16
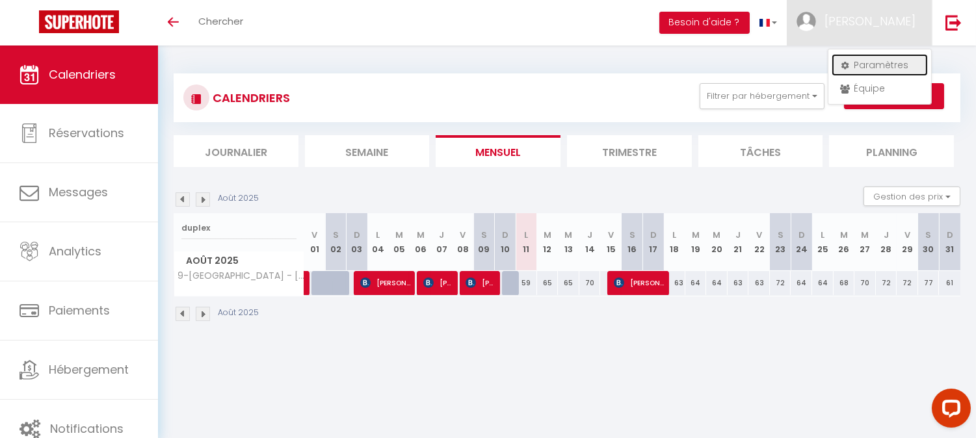
click at [863, 64] on link "Paramètres" at bounding box center [879, 65] width 96 height 22
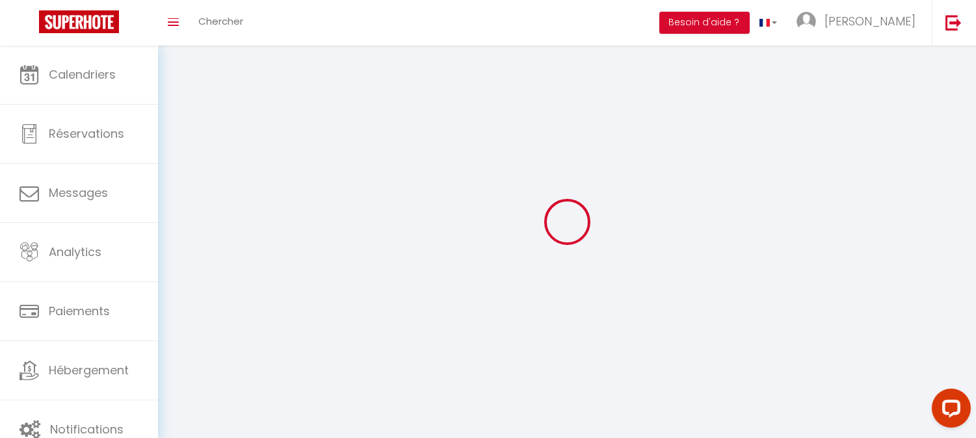
type input "[PERSON_NAME]"
type input "prod'homme"
type input "0755540491"
type input "[STREET_ADDRESS]"
type input "[GEOGRAPHIC_DATA]"
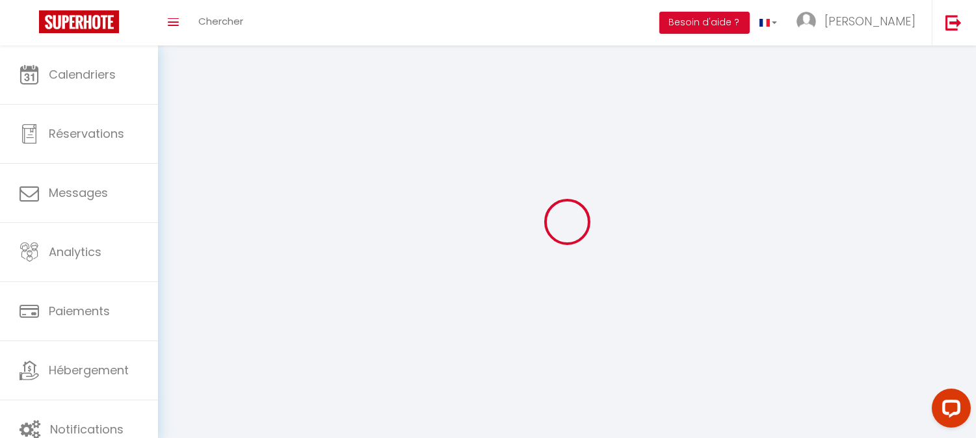
type input "75016"
type input "Epo37cd4qjC9ZeA8M1R2OINu9"
type input "eti8YXb2TEhwCr52IxQKC1KHK"
type input "[URL][DOMAIN_NAME]"
type input "FO27250"
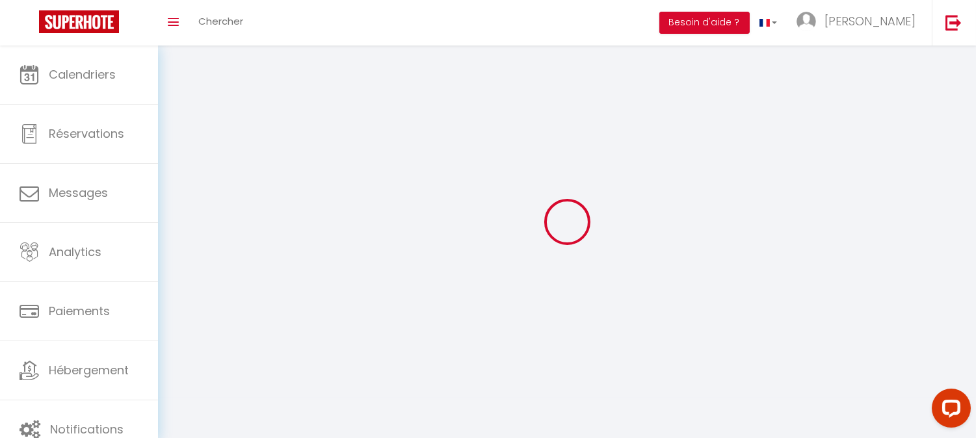
select select "28"
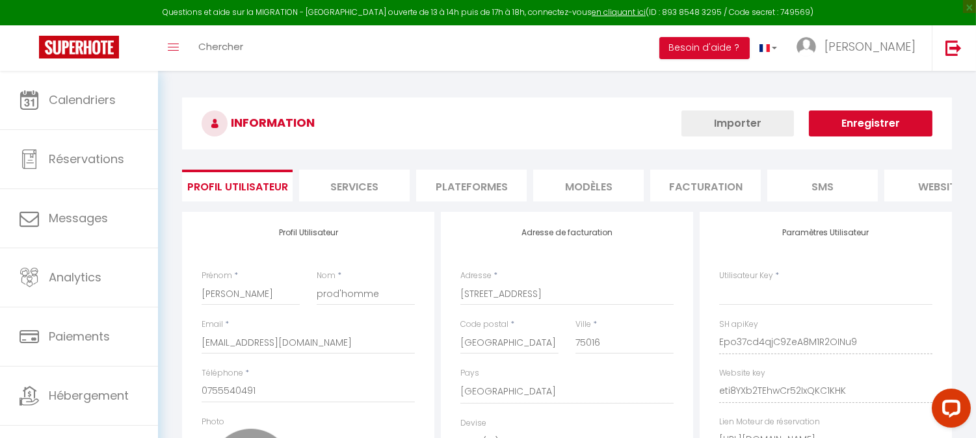
type input "Epo37cd4qjC9ZeA8M1R2OINu9"
type input "eti8YXb2TEhwCr52IxQKC1KHK"
type input "[URL][DOMAIN_NAME]"
select select "fr"
click at [486, 189] on li "Plateformes" at bounding box center [471, 186] width 111 height 32
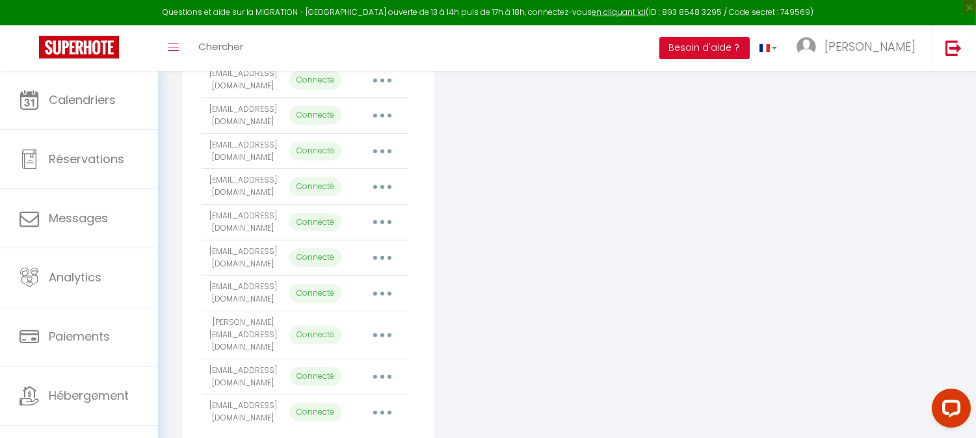
scroll to position [1252, 0]
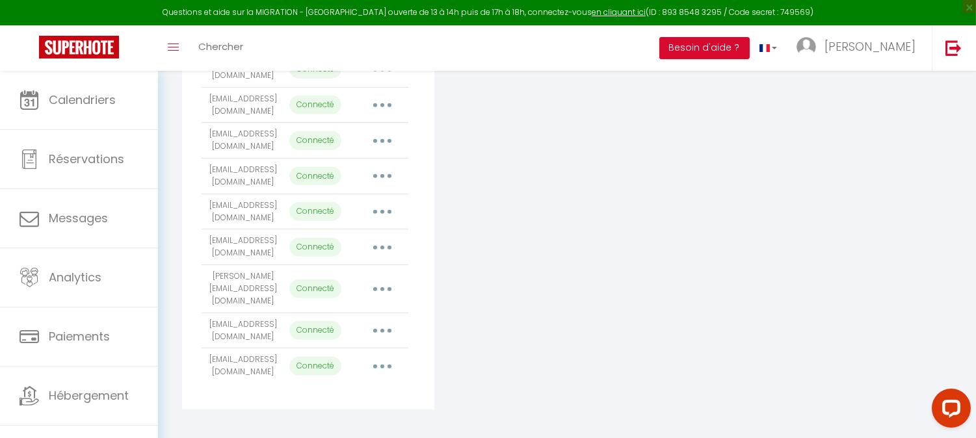
click at [378, 341] on button "button" at bounding box center [382, 330] width 36 height 21
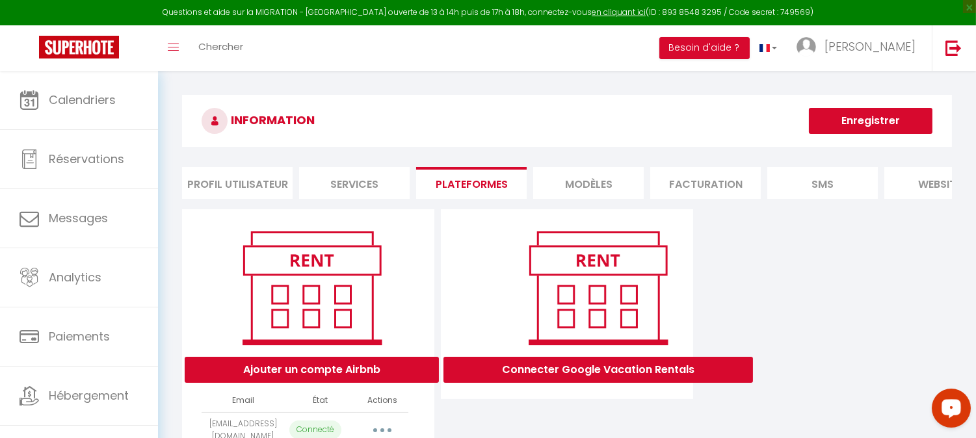
scroll to position [0, 0]
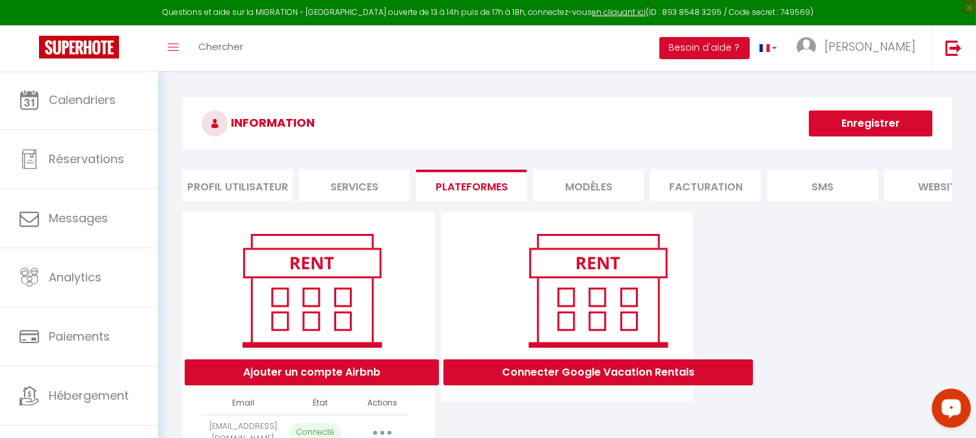
drag, startPoint x: 319, startPoint y: 122, endPoint x: 233, endPoint y: 125, distance: 86.5
click at [233, 125] on h3 "INFORMATION" at bounding box center [567, 124] width 770 height 52
drag, startPoint x: 319, startPoint y: 120, endPoint x: 230, endPoint y: 122, distance: 88.4
click at [230, 122] on h3 "INFORMATION" at bounding box center [567, 124] width 770 height 52
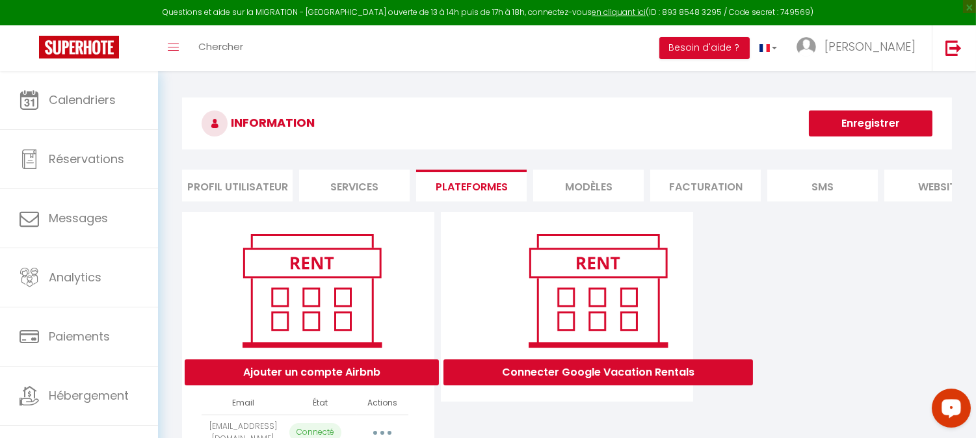
click at [258, 103] on h3 "INFORMATION" at bounding box center [567, 124] width 770 height 52
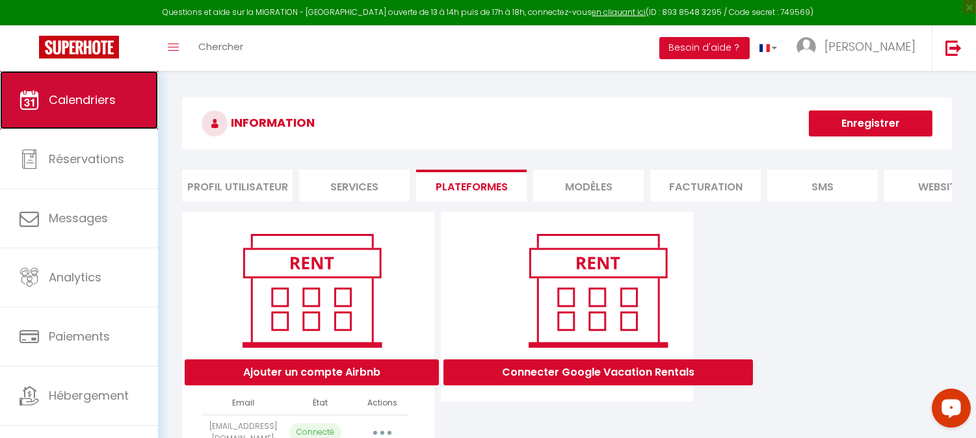
click at [75, 101] on span "Calendriers" at bounding box center [82, 100] width 67 height 16
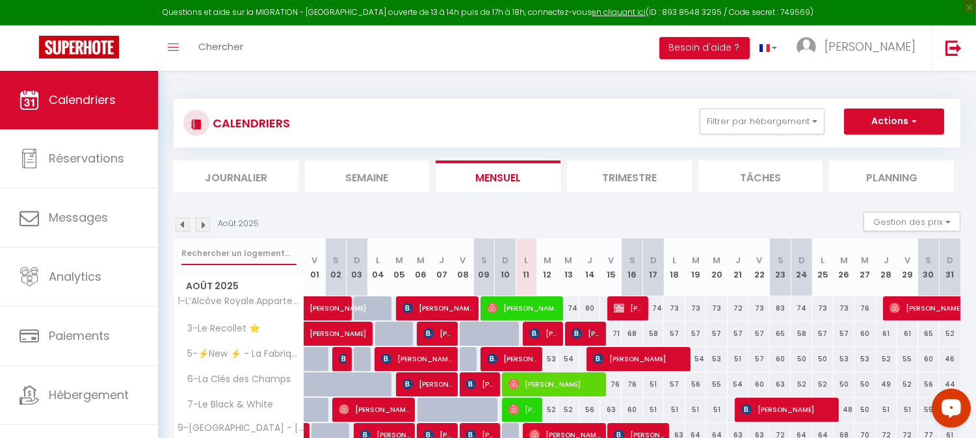
click at [234, 257] on input "text" at bounding box center [238, 253] width 115 height 23
click at [527, 79] on div "CALENDRIERS Filtrer par hébergement [GEOGRAPHIC_DATA]-chesnay 1-L’Alcôve Royale…" at bounding box center [567, 353] width 818 height 565
